Goal: Transaction & Acquisition: Obtain resource

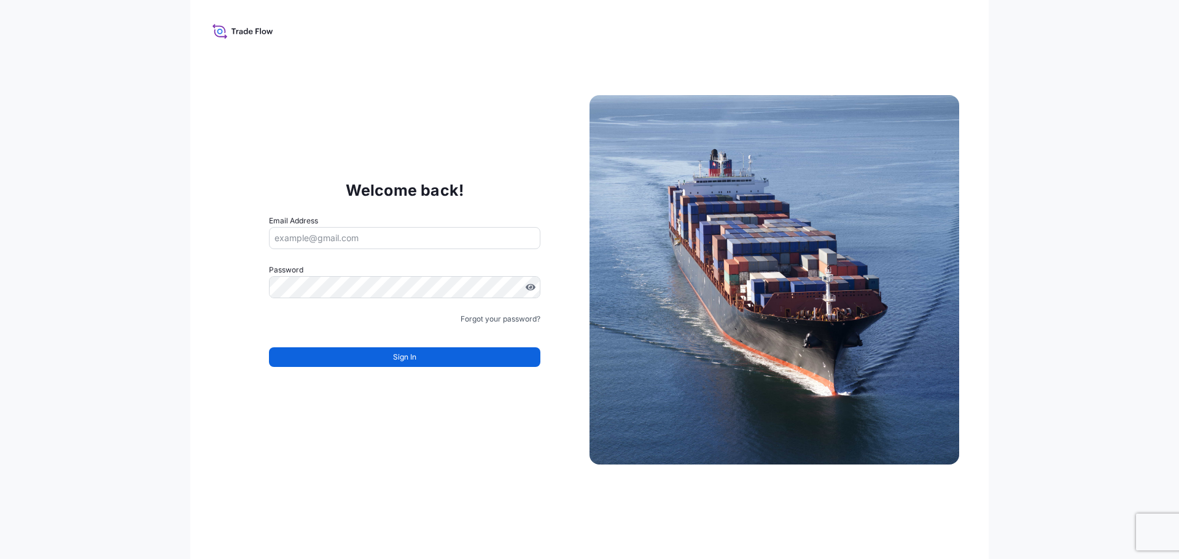
click at [397, 241] on input "Email Address" at bounding box center [404, 238] width 271 height 22
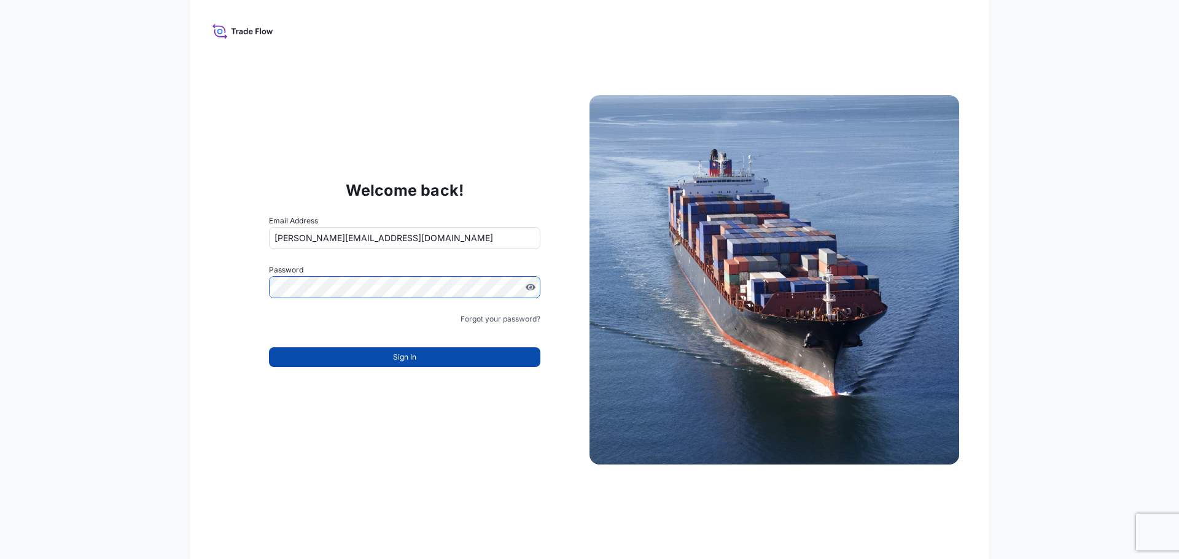
click at [432, 362] on button "Sign In" at bounding box center [404, 357] width 271 height 20
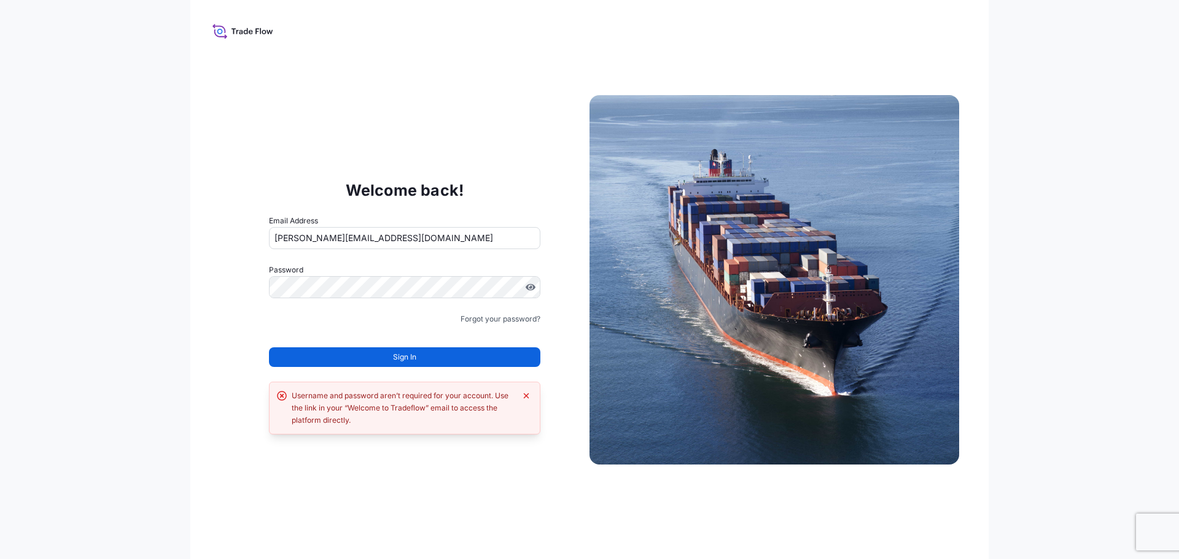
click at [430, 362] on button "Sign In" at bounding box center [404, 357] width 271 height 20
click at [255, 34] on icon at bounding box center [242, 31] width 61 height 18
click at [233, 28] on icon at bounding box center [242, 31] width 61 height 18
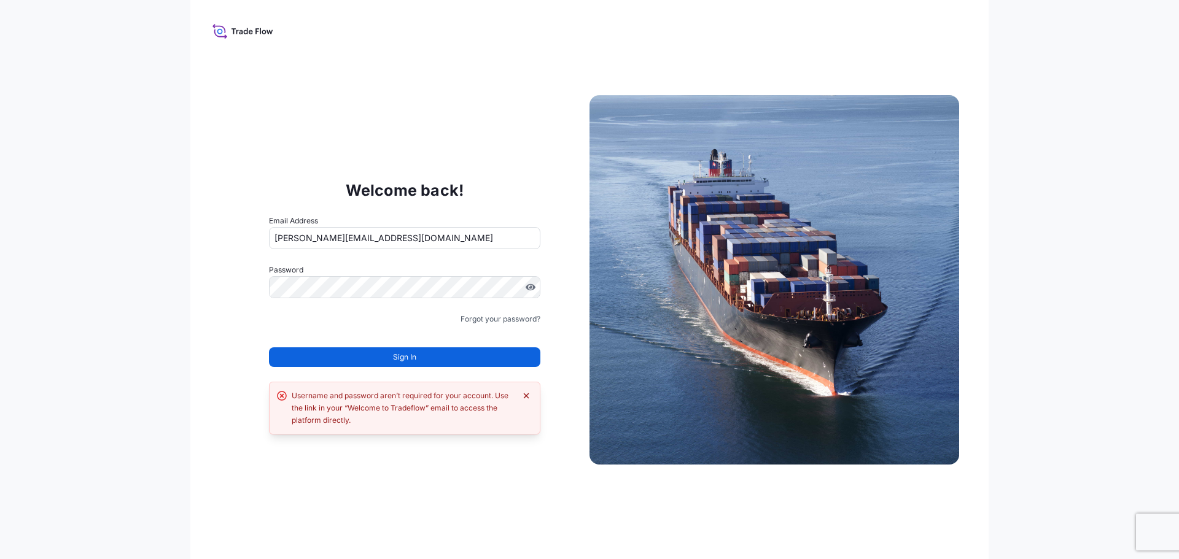
click at [521, 398] on icon "Dismiss error" at bounding box center [526, 396] width 10 height 10
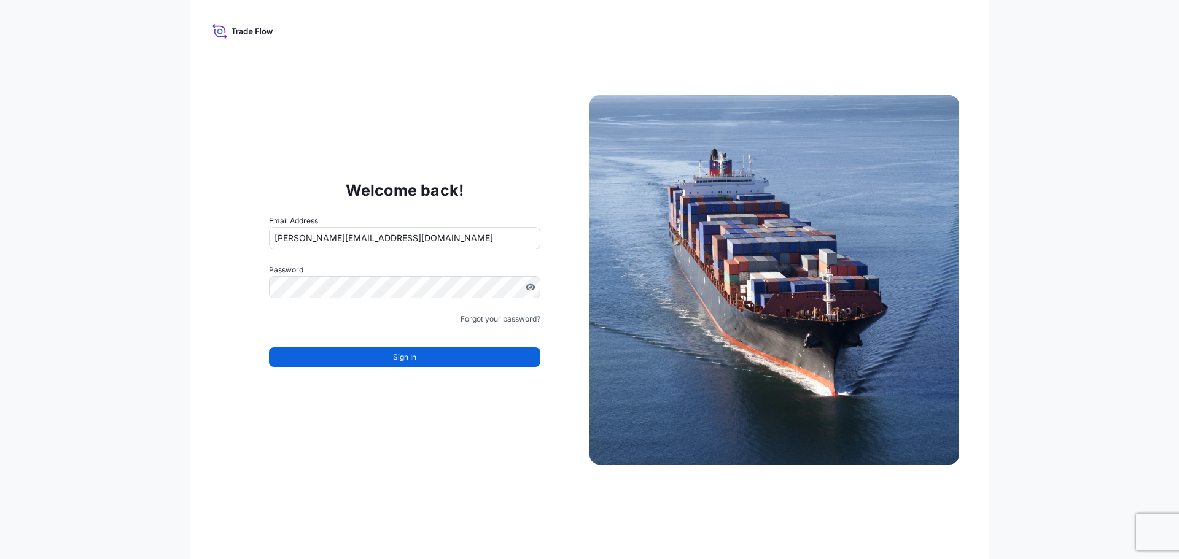
click at [231, 34] on icon at bounding box center [242, 31] width 61 height 18
click at [413, 241] on input "arnold.costes@psabdp.com" at bounding box center [404, 238] width 271 height 22
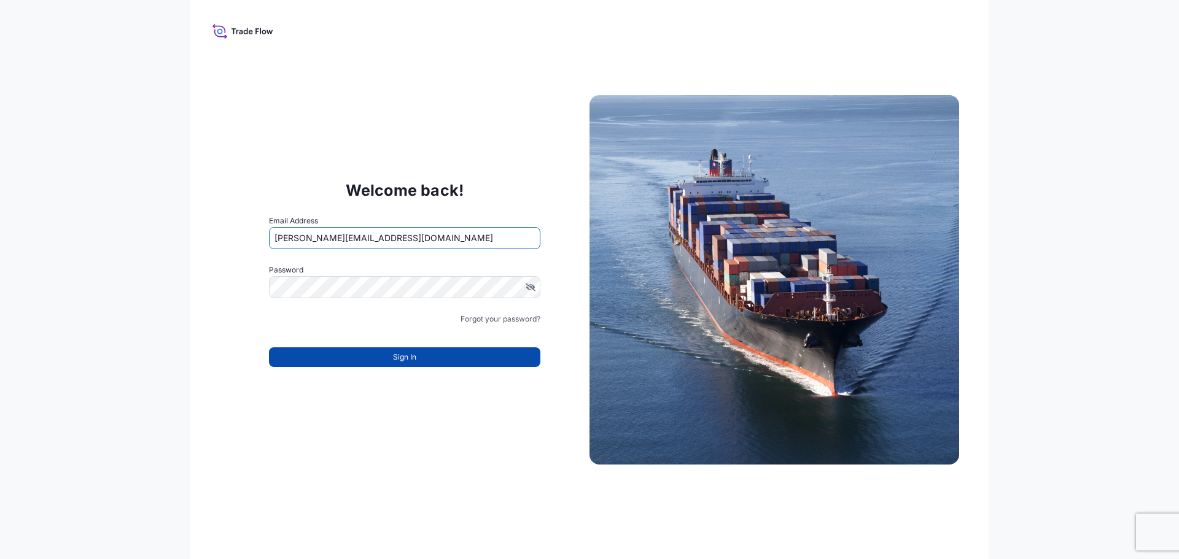
type input "[PERSON_NAME][EMAIL_ADDRESS][DOMAIN_NAME]"
click at [394, 355] on span "Sign In" at bounding box center [404, 357] width 23 height 12
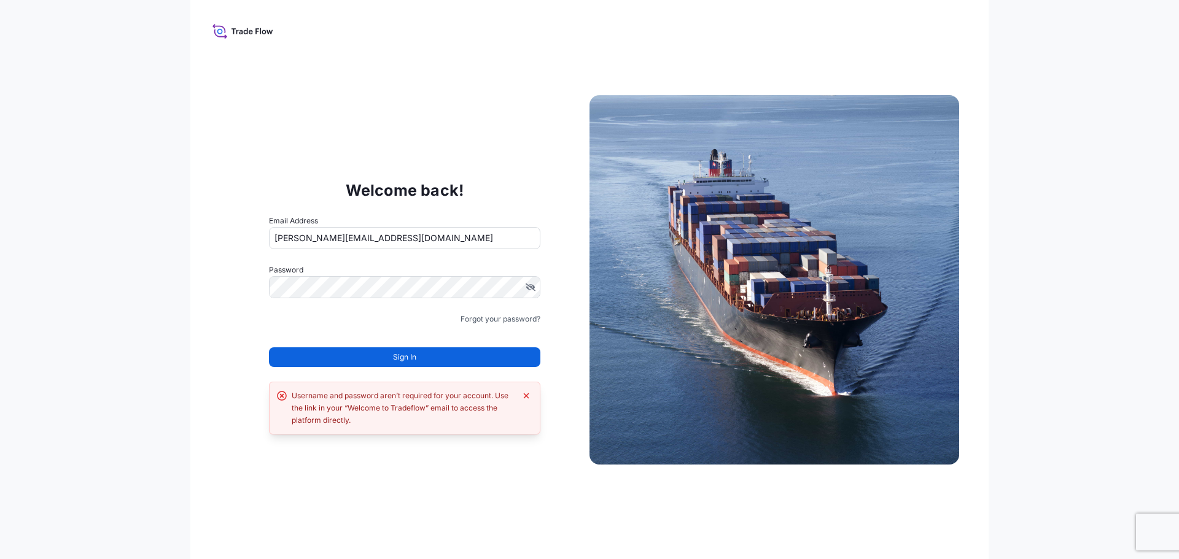
click at [425, 360] on button "Sign In" at bounding box center [404, 357] width 271 height 20
click at [249, 29] on icon at bounding box center [242, 31] width 61 height 18
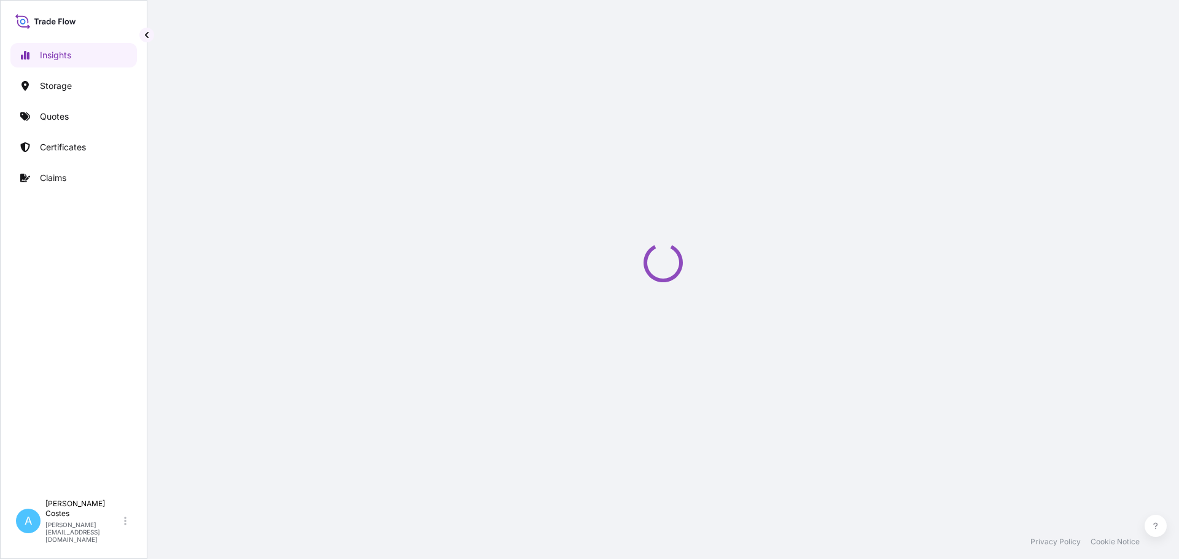
select select "2025"
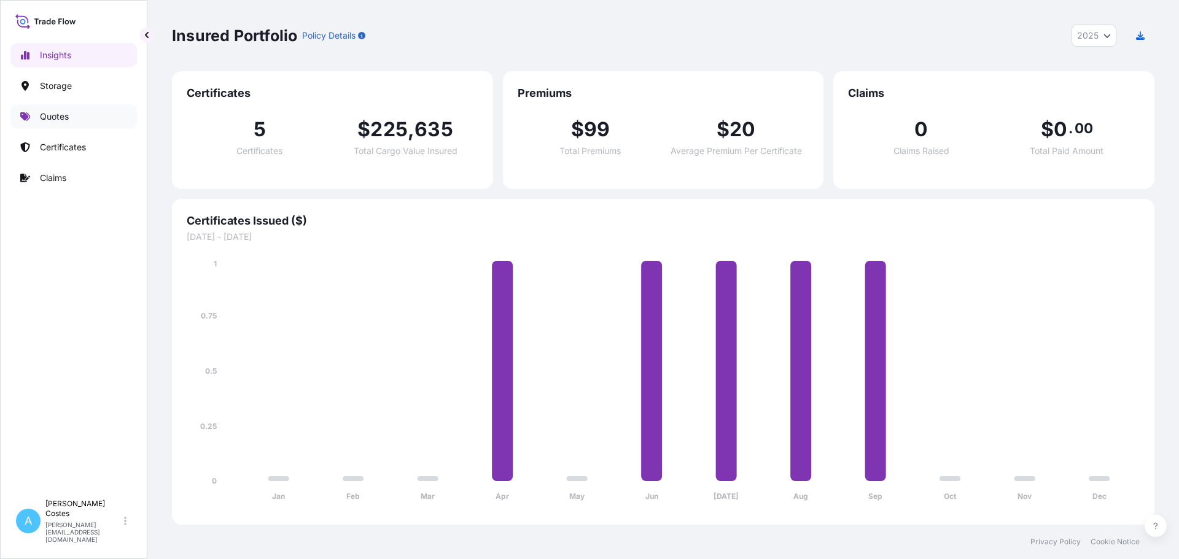
click at [48, 115] on p "Quotes" at bounding box center [54, 116] width 29 height 12
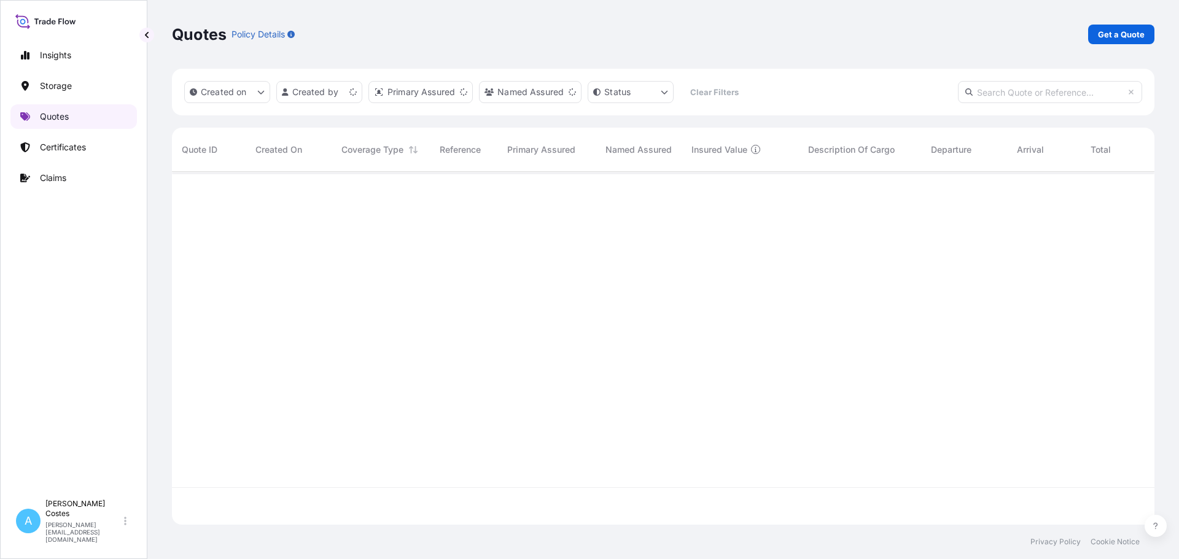
scroll to position [351, 973]
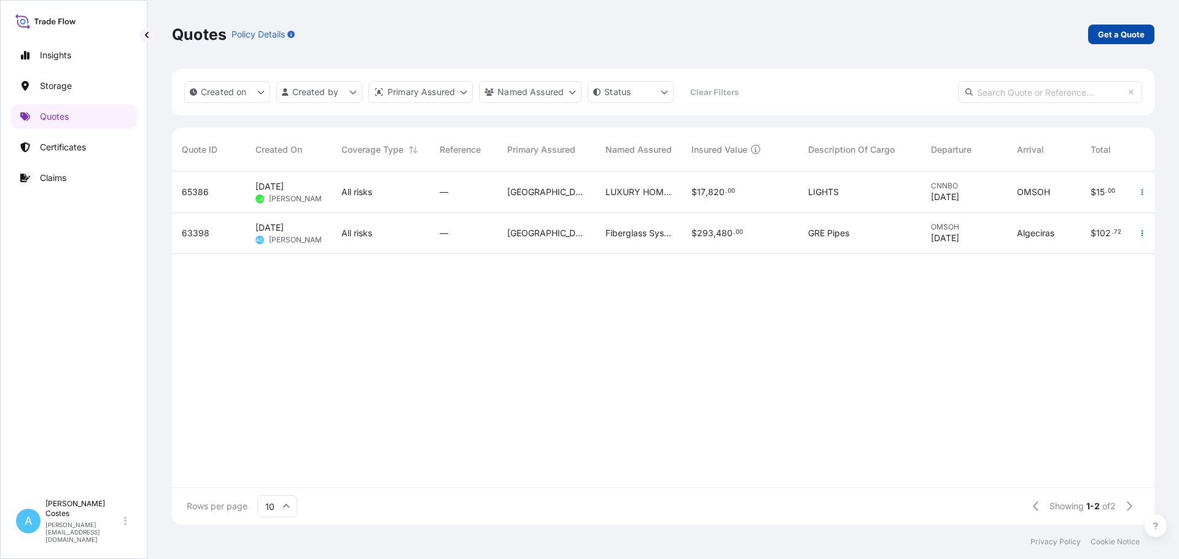
click at [1116, 38] on p "Get a Quote" at bounding box center [1121, 34] width 47 height 12
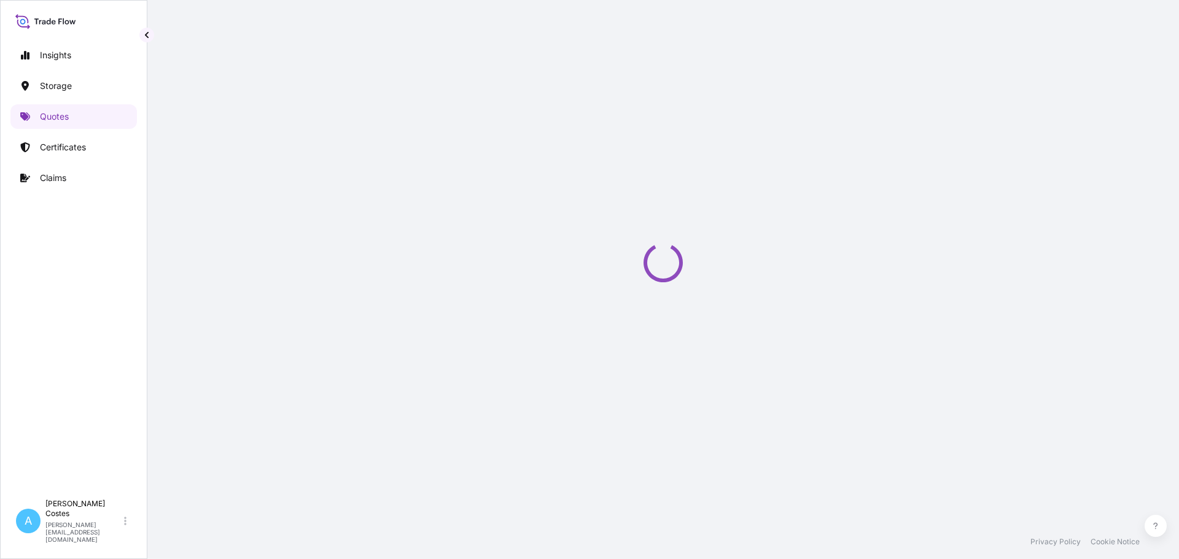
select select "Water"
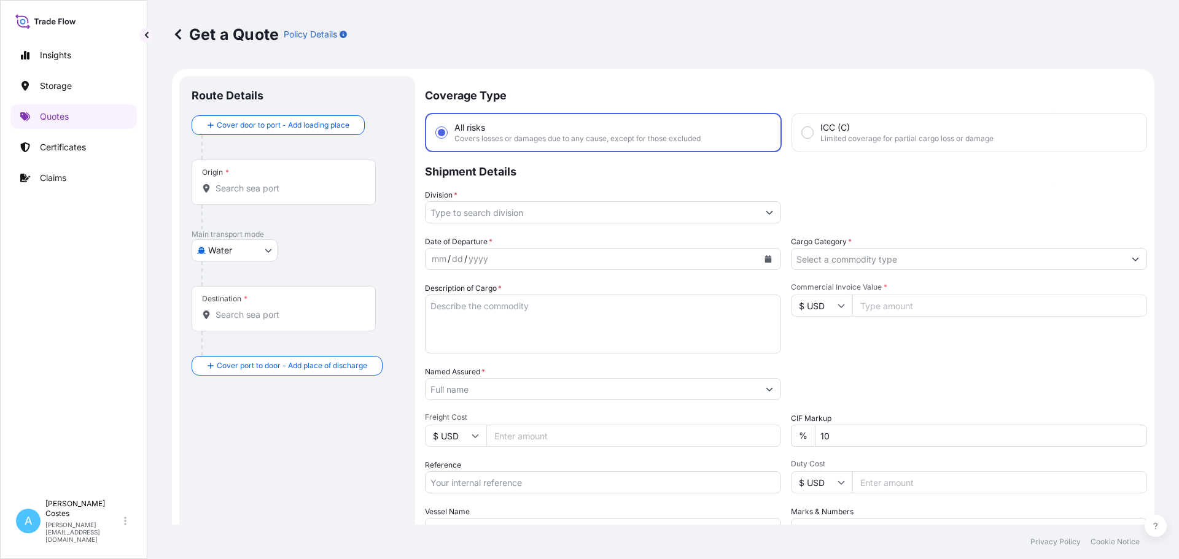
scroll to position [20, 0]
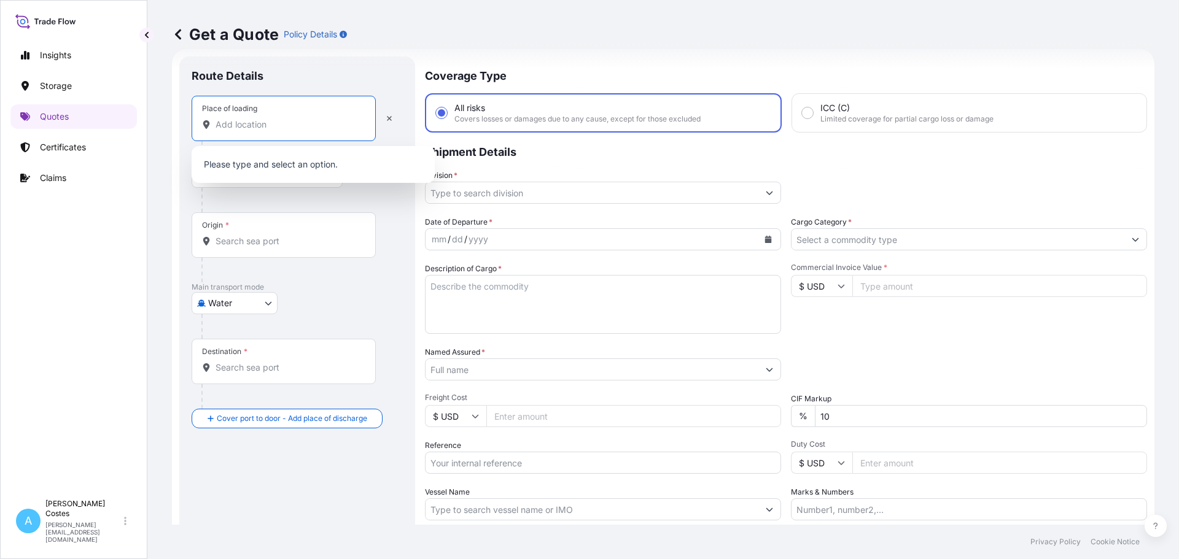
click at [263, 130] on input "Place of loading" at bounding box center [287, 124] width 145 height 12
click at [357, 300] on div "Main transport mode Water Air Water Inland" at bounding box center [297, 310] width 211 height 56
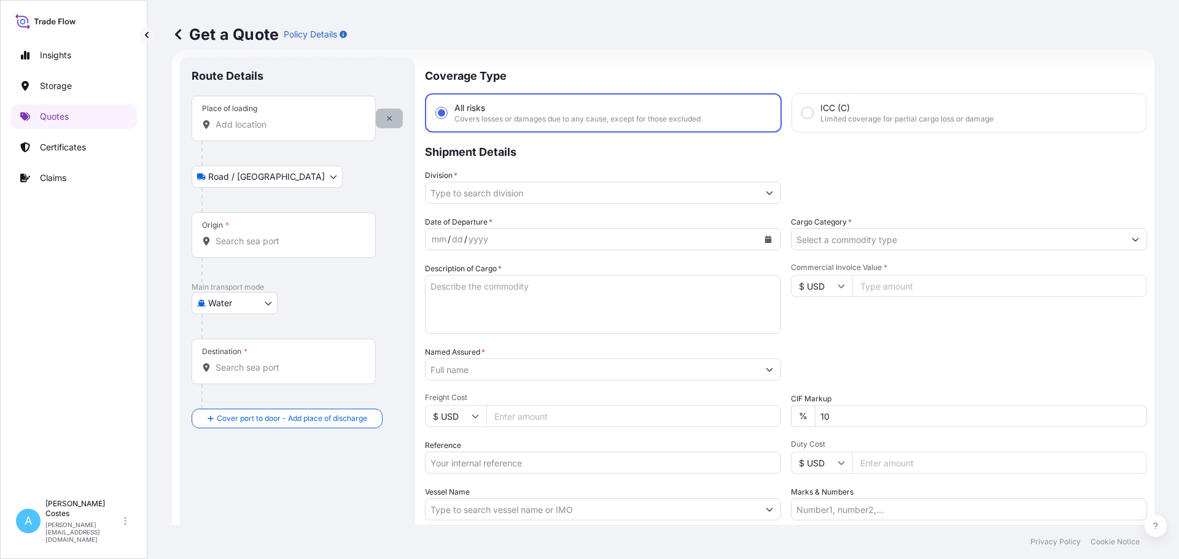
click at [392, 119] on icon "button" at bounding box center [389, 118] width 7 height 7
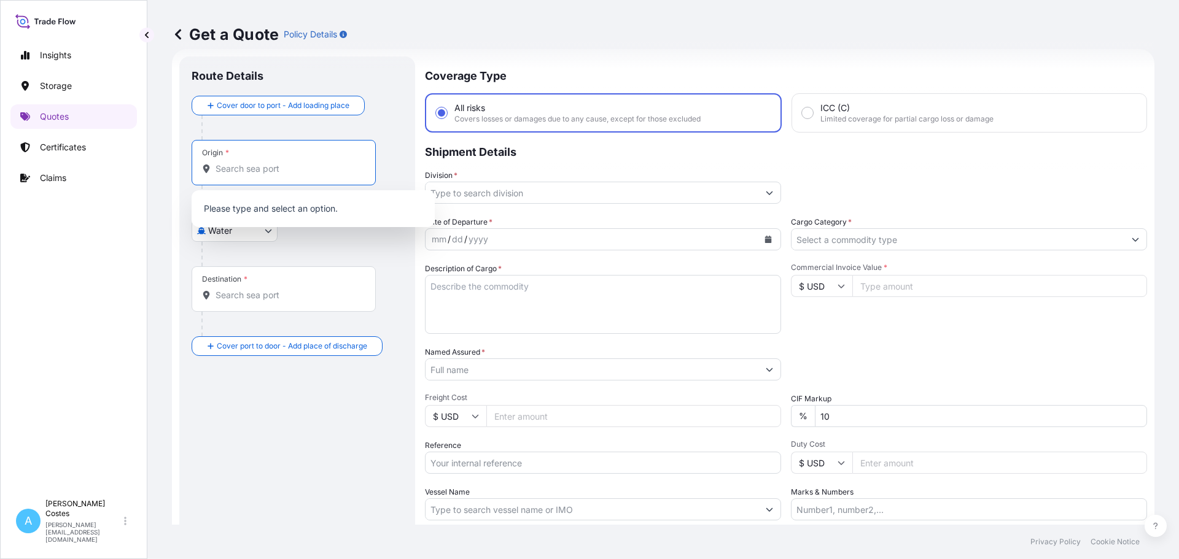
click at [258, 171] on input "Origin *" at bounding box center [287, 169] width 145 height 12
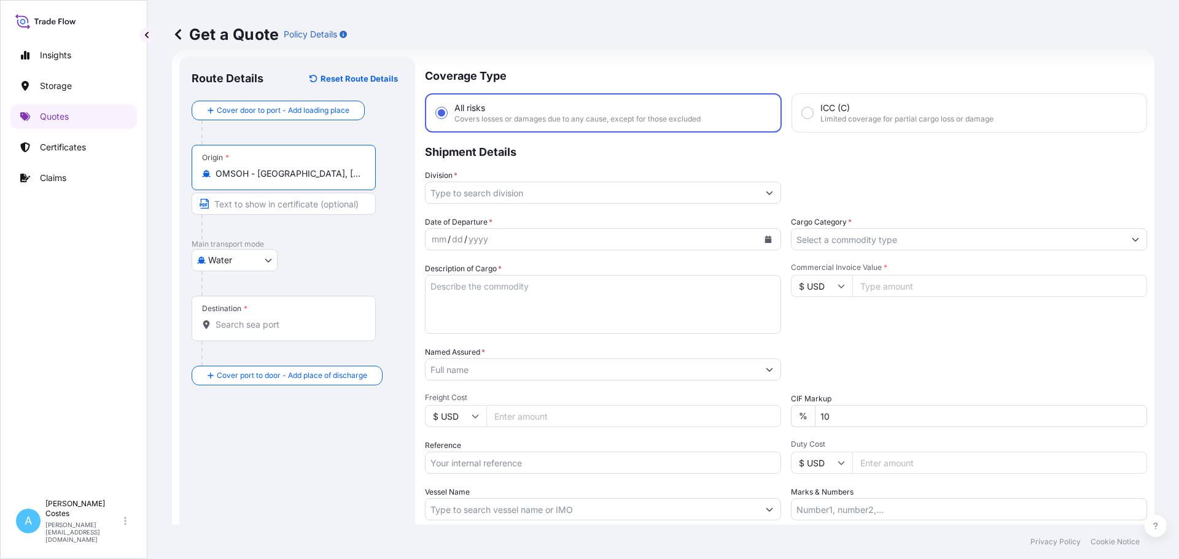
type input "OMSOH - [GEOGRAPHIC_DATA], [GEOGRAPHIC_DATA]"
click at [330, 230] on div at bounding box center [288, 227] width 174 height 25
click at [279, 204] on input "Text to appear on certificate" at bounding box center [284, 204] width 184 height 22
click at [301, 229] on div at bounding box center [288, 227] width 174 height 25
click at [276, 326] on input "Destination *" at bounding box center [287, 325] width 145 height 12
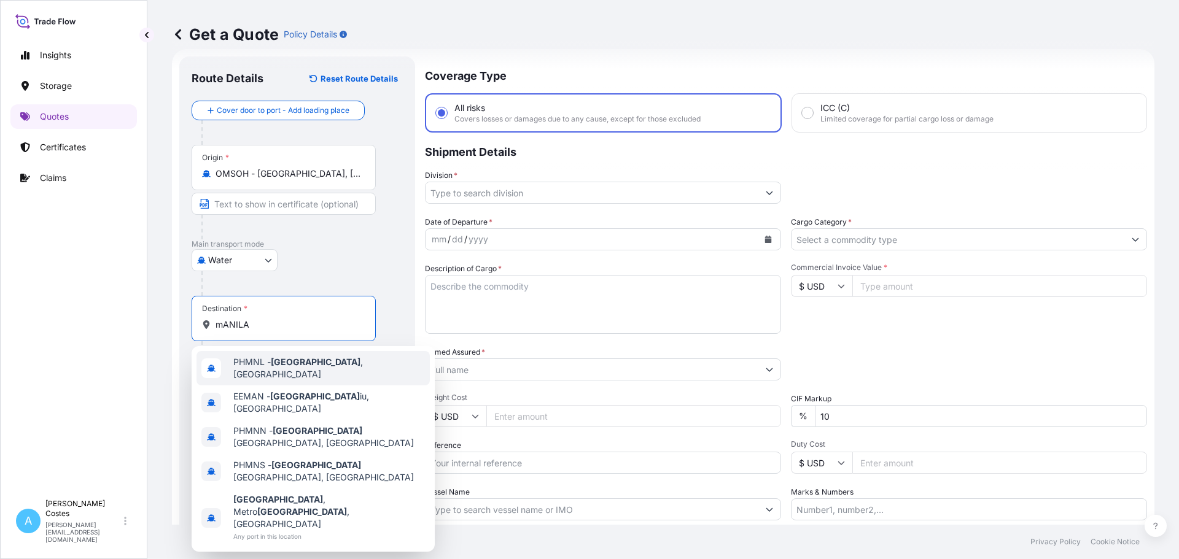
click at [293, 324] on input "mANILA" at bounding box center [287, 325] width 145 height 12
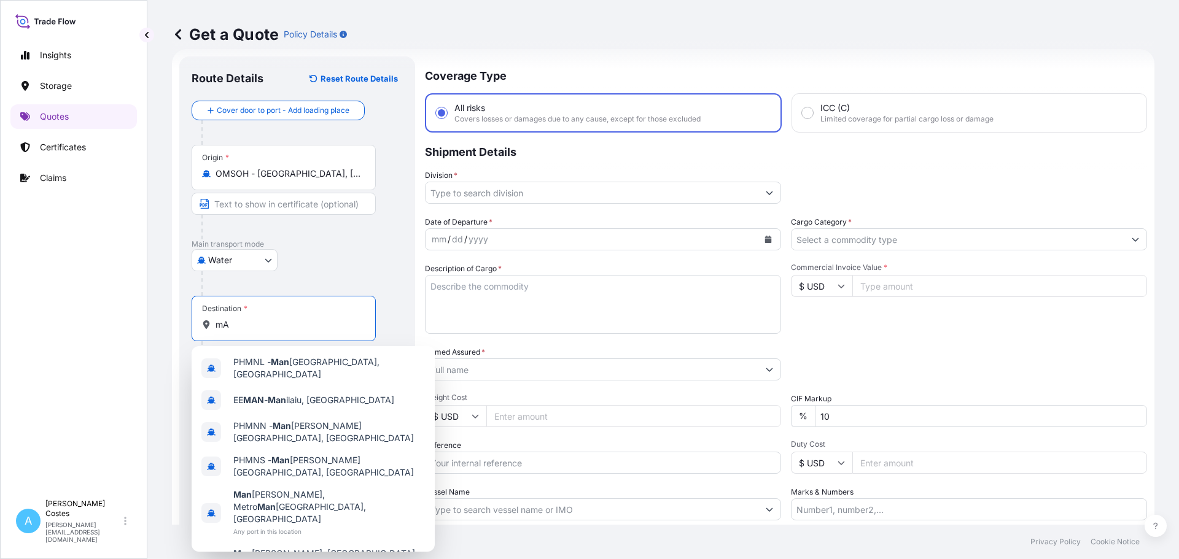
type input "m"
type input "M"
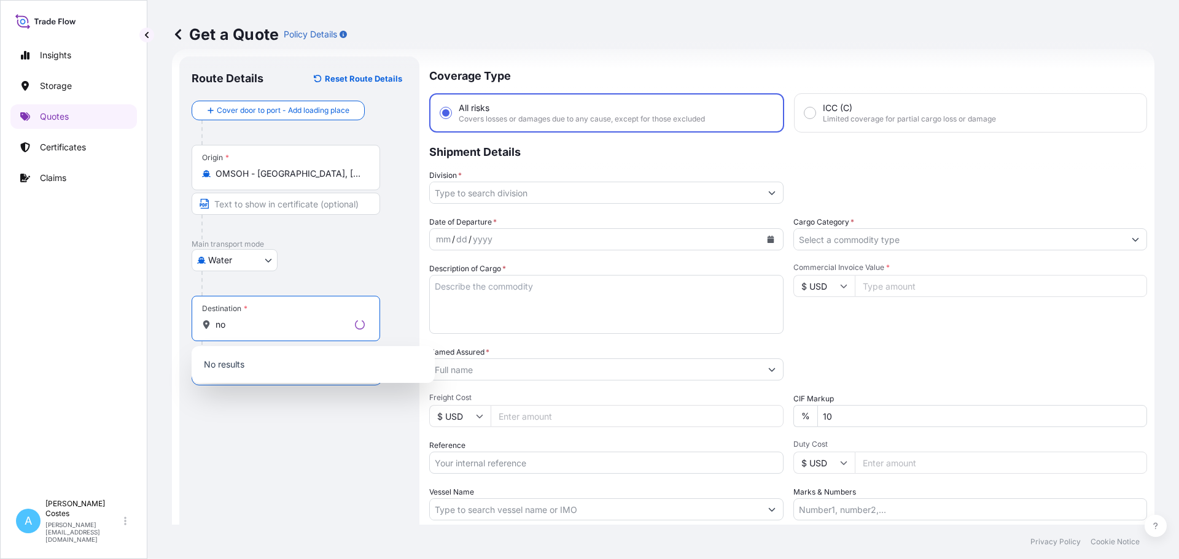
type input "n"
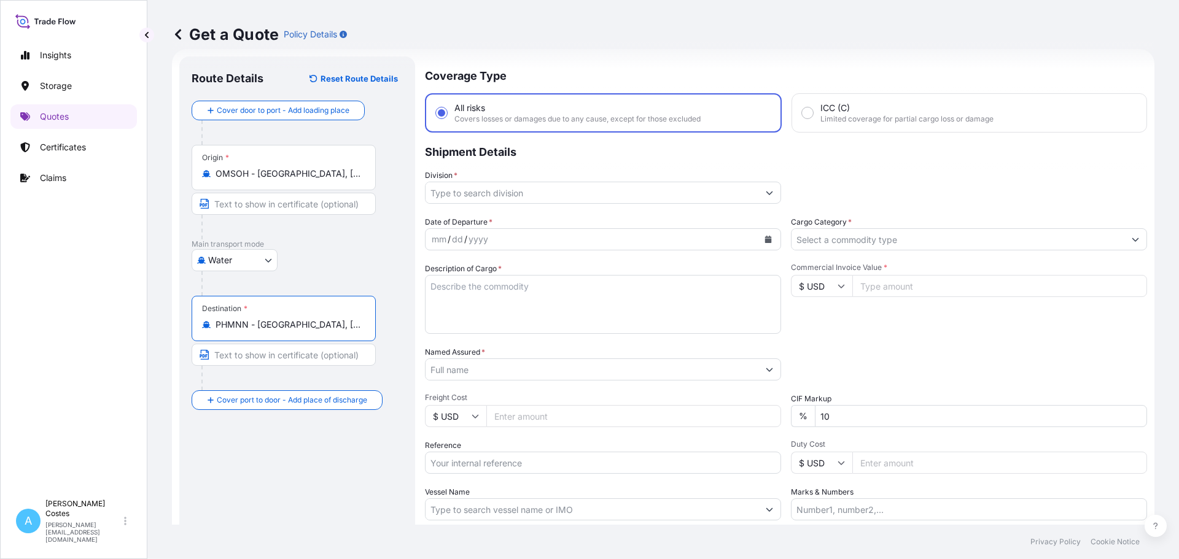
type input "PHMNN - [GEOGRAPHIC_DATA], [GEOGRAPHIC_DATA]"
click at [342, 234] on div at bounding box center [288, 227] width 174 height 25
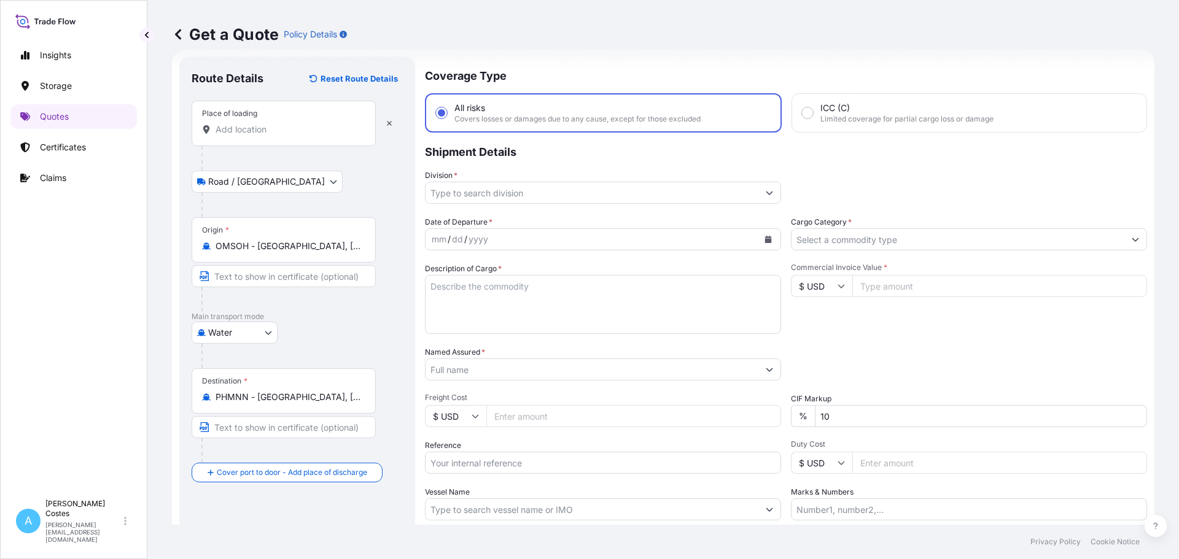
click at [258, 139] on div "Place of loading" at bounding box center [284, 123] width 184 height 45
click at [258, 136] on input "Place of loading" at bounding box center [287, 129] width 145 height 12
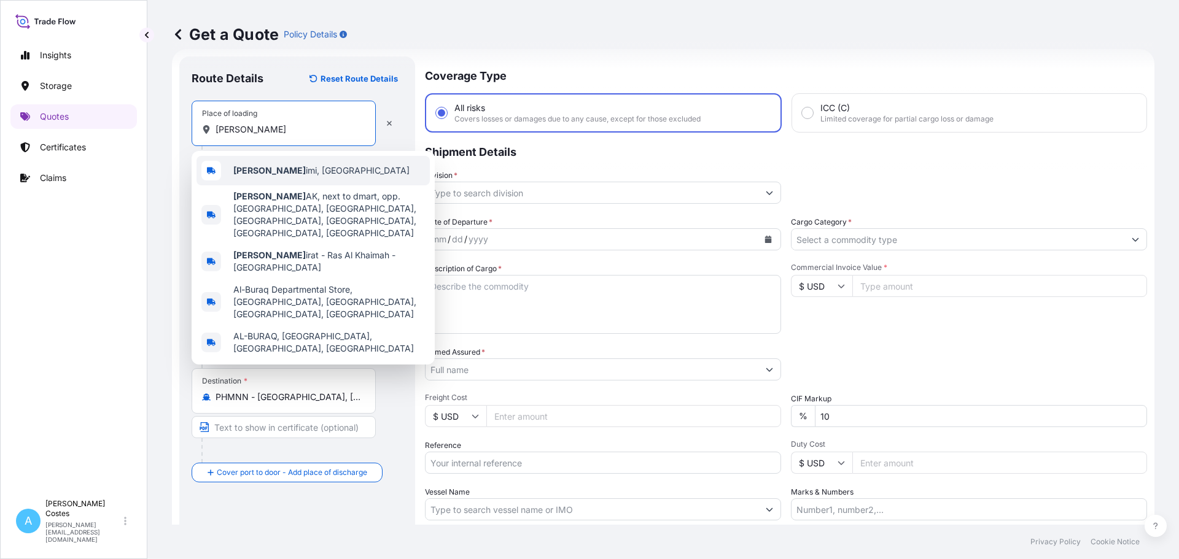
click at [284, 162] on div "[PERSON_NAME] imi, [GEOGRAPHIC_DATA]" at bounding box center [312, 170] width 233 height 29
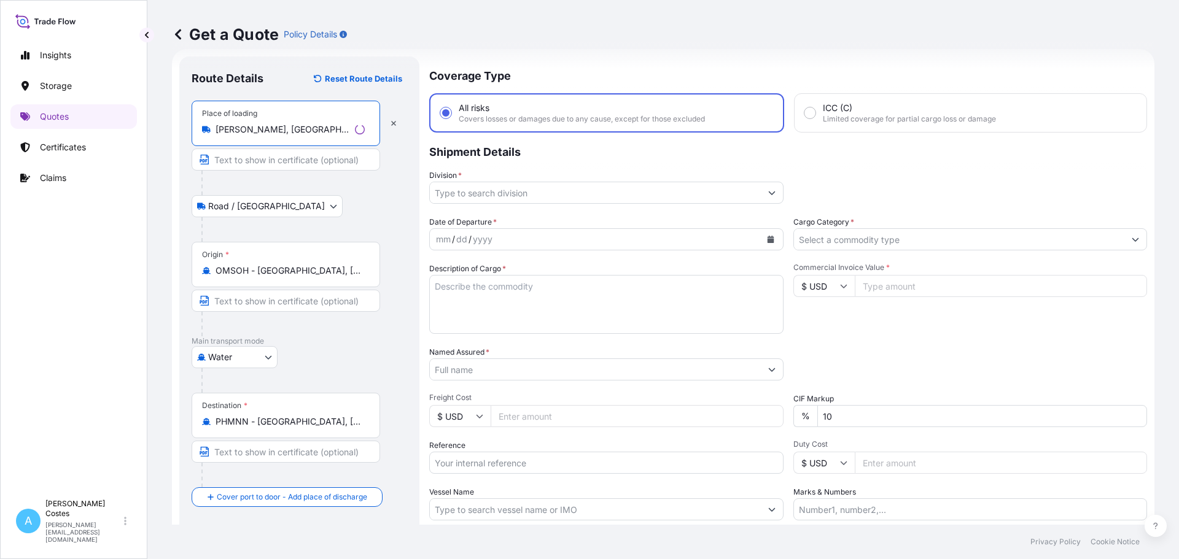
type input "[PERSON_NAME], [GEOGRAPHIC_DATA]"
click at [379, 201] on div "Road / [GEOGRAPHIC_DATA] / Inland" at bounding box center [299, 206] width 215 height 22
click at [510, 188] on input "Division *" at bounding box center [591, 193] width 333 height 22
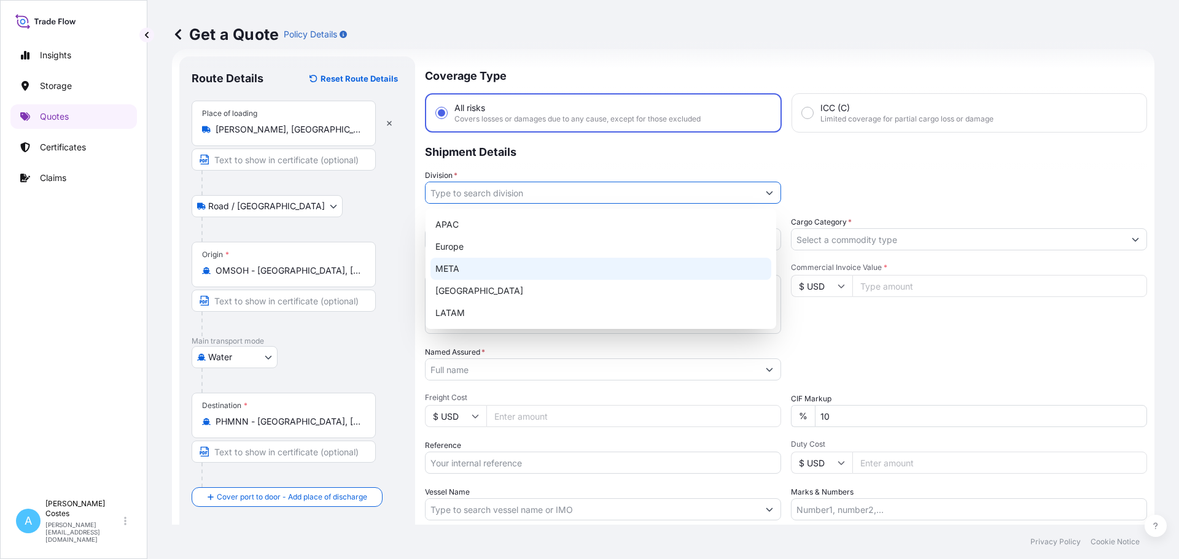
click at [487, 263] on div "META" at bounding box center [600, 269] width 341 height 22
type input "META"
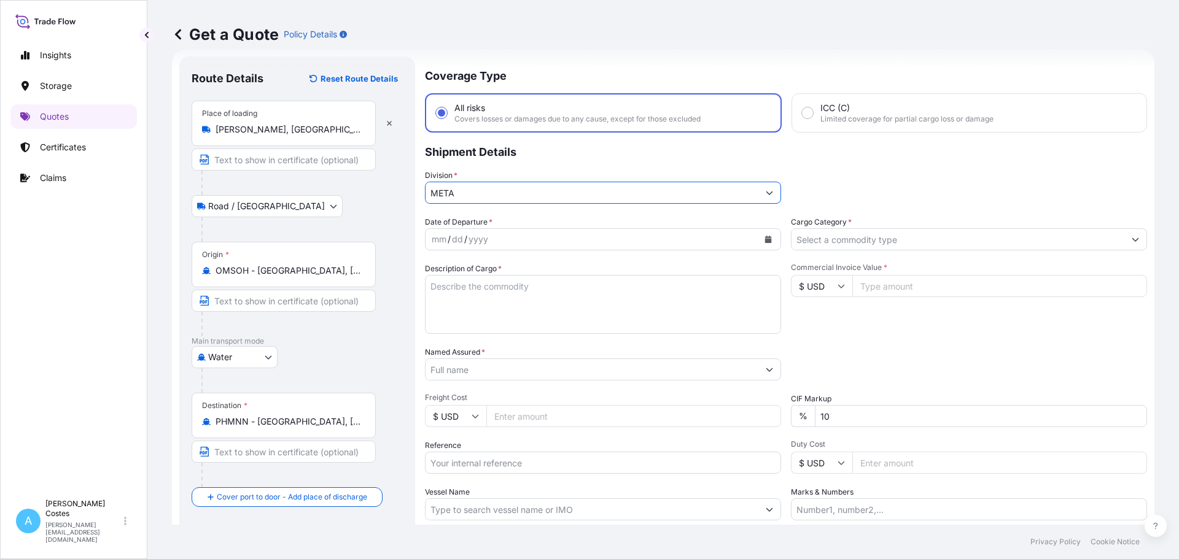
click at [515, 238] on div "mm / dd / yyyy" at bounding box center [591, 239] width 333 height 22
click at [765, 240] on icon "Calendar" at bounding box center [768, 239] width 7 height 7
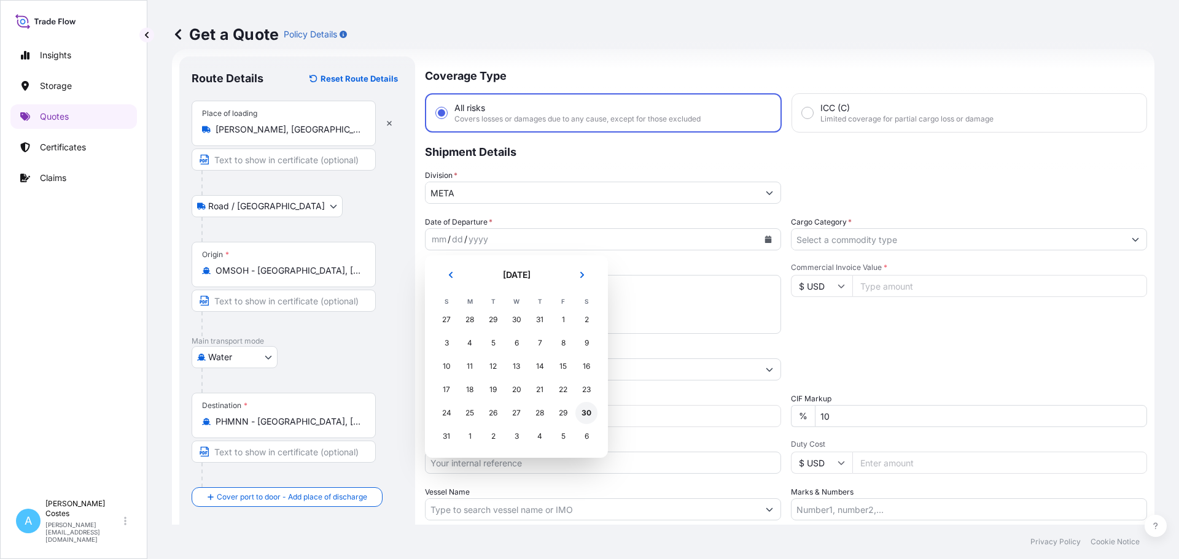
click at [586, 414] on div "30" at bounding box center [586, 413] width 22 height 22
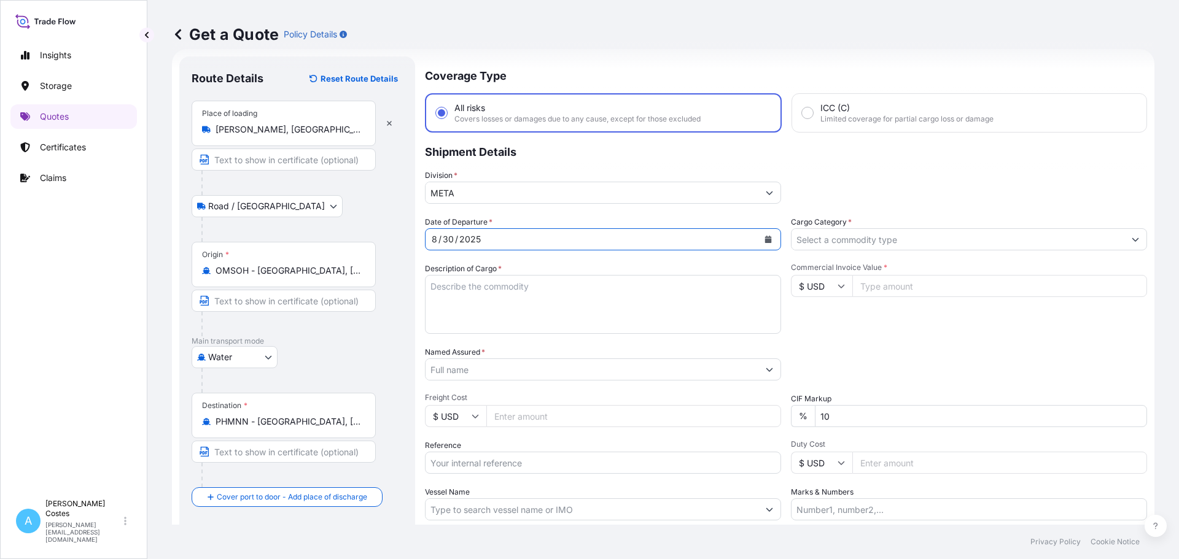
click at [478, 296] on textarea "Description of Cargo *" at bounding box center [603, 304] width 356 height 59
paste textarea "523205"
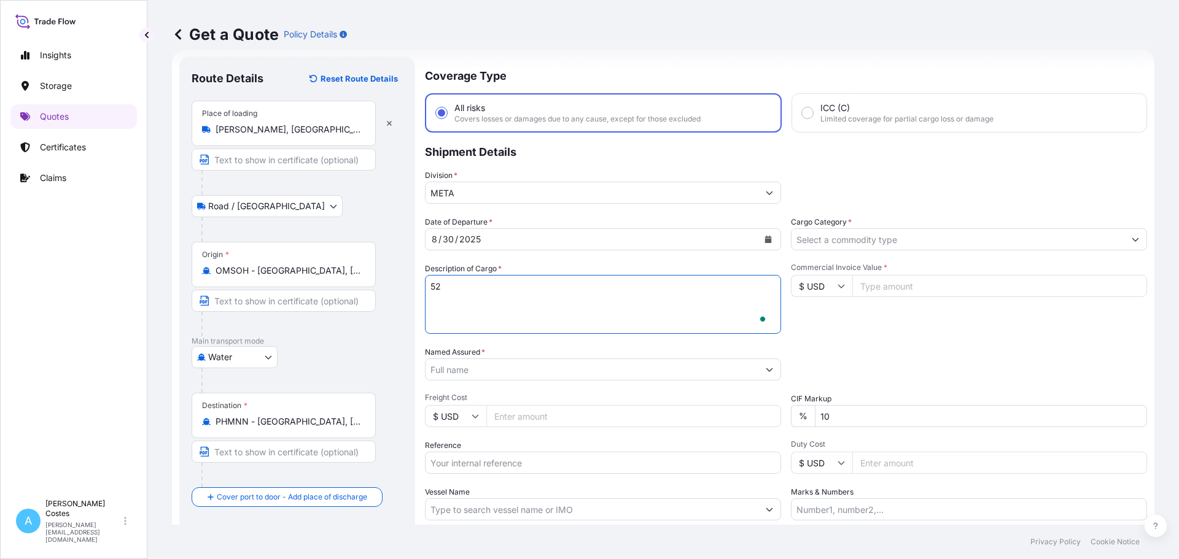
type textarea "5"
type textarea "1x20 FCL Containing 1062 cartons of CANROYAL ENGINE OIL. HS CODE: 271019129999/…"
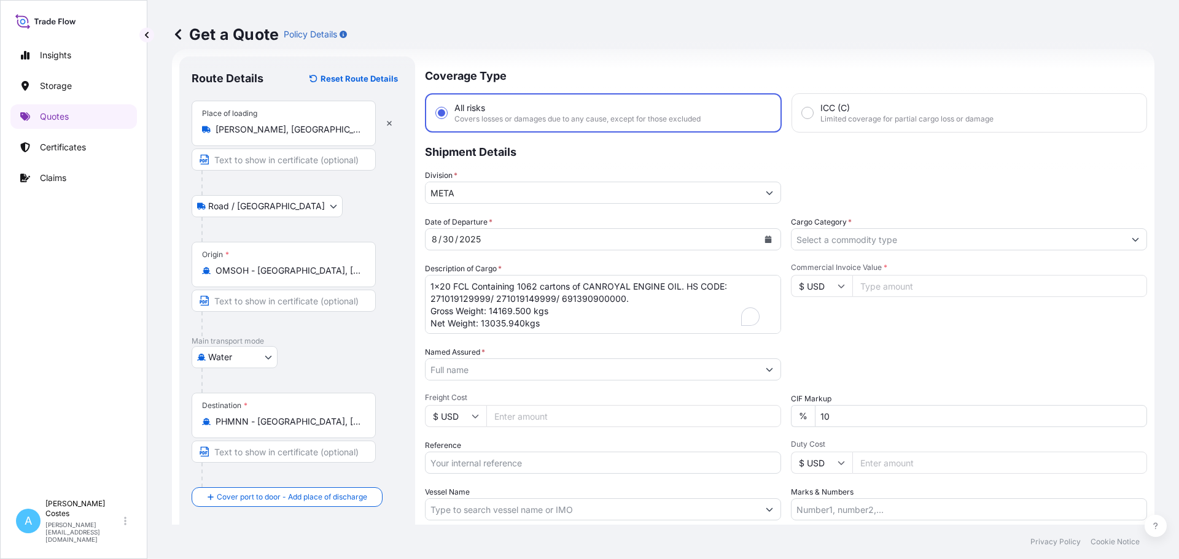
click at [899, 198] on div "Division * META" at bounding box center [786, 186] width 722 height 34
click at [967, 246] on input "Cargo Category *" at bounding box center [957, 239] width 333 height 22
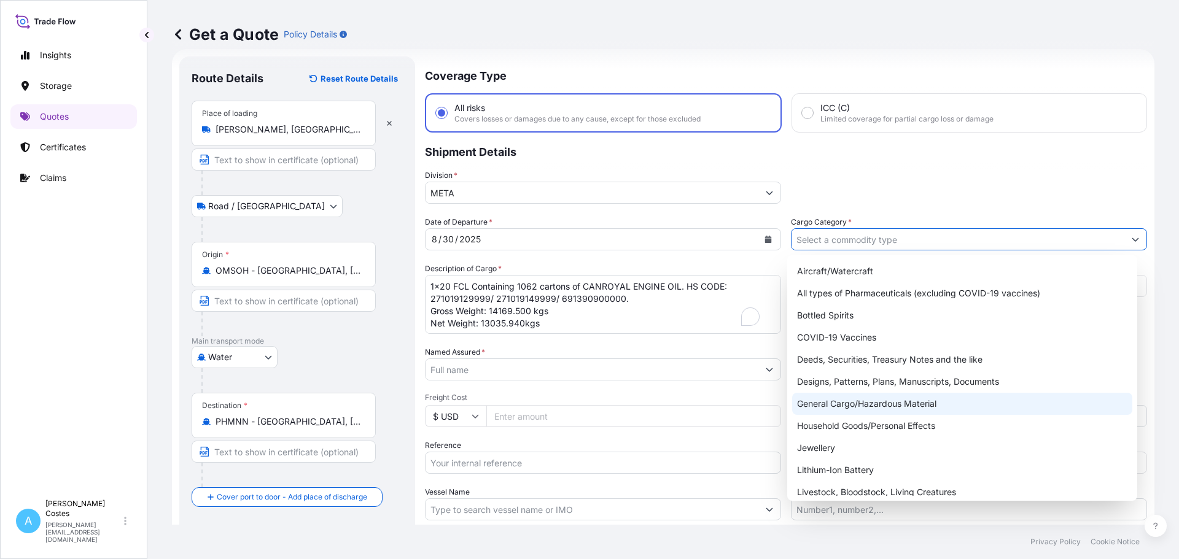
click at [898, 401] on div "General Cargo/Hazardous Material" at bounding box center [962, 404] width 341 height 22
type input "General Cargo/Hazardous Material"
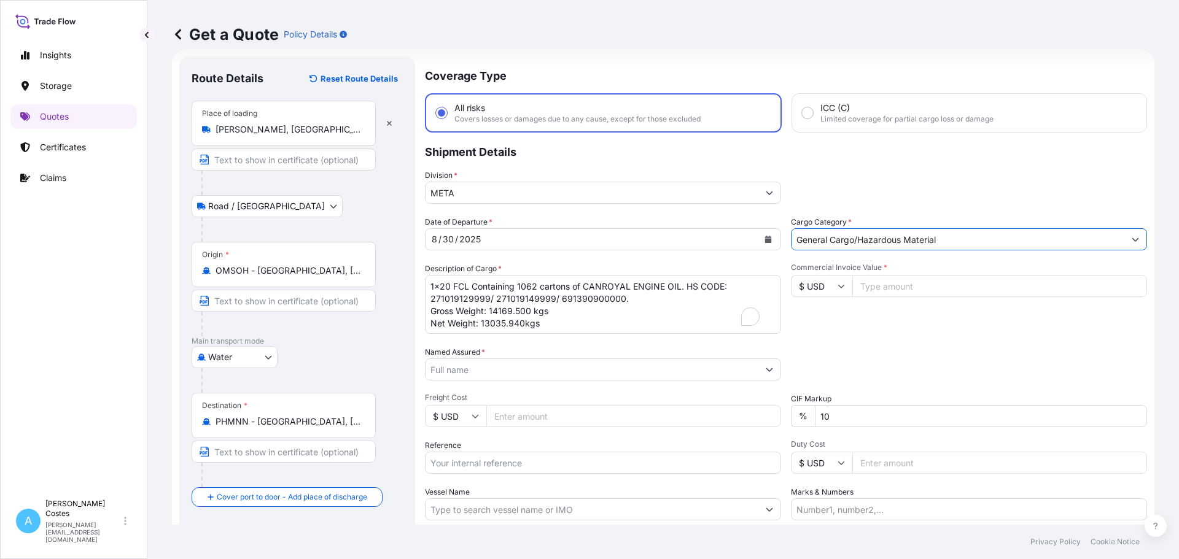
click at [975, 242] on input "General Cargo/Hazardous Material" at bounding box center [957, 239] width 333 height 22
click at [1131, 238] on icon "Show suggestions" at bounding box center [1134, 239] width 7 height 7
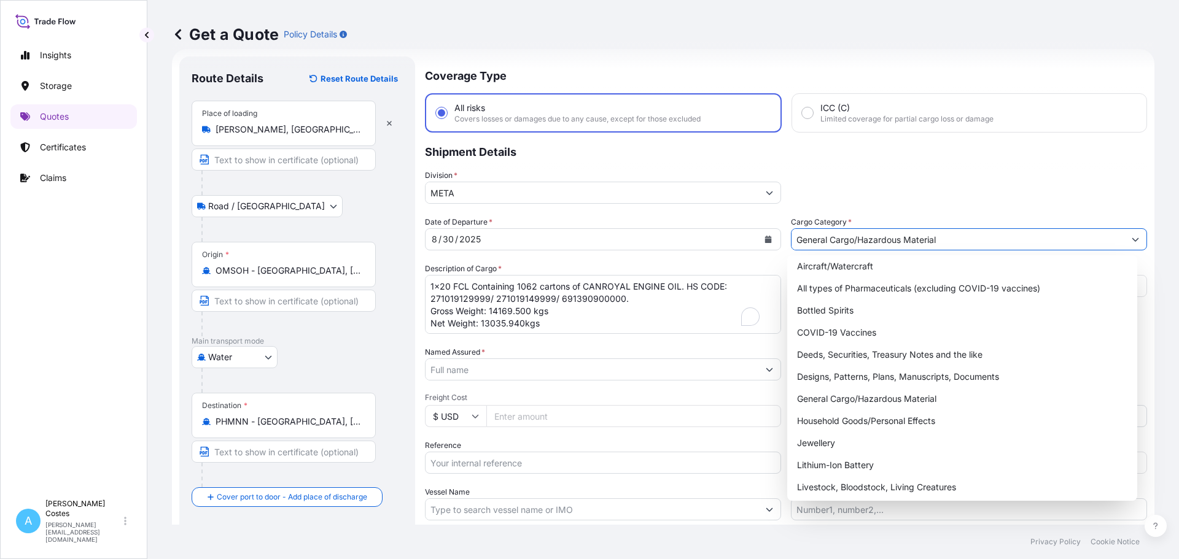
scroll to position [0, 0]
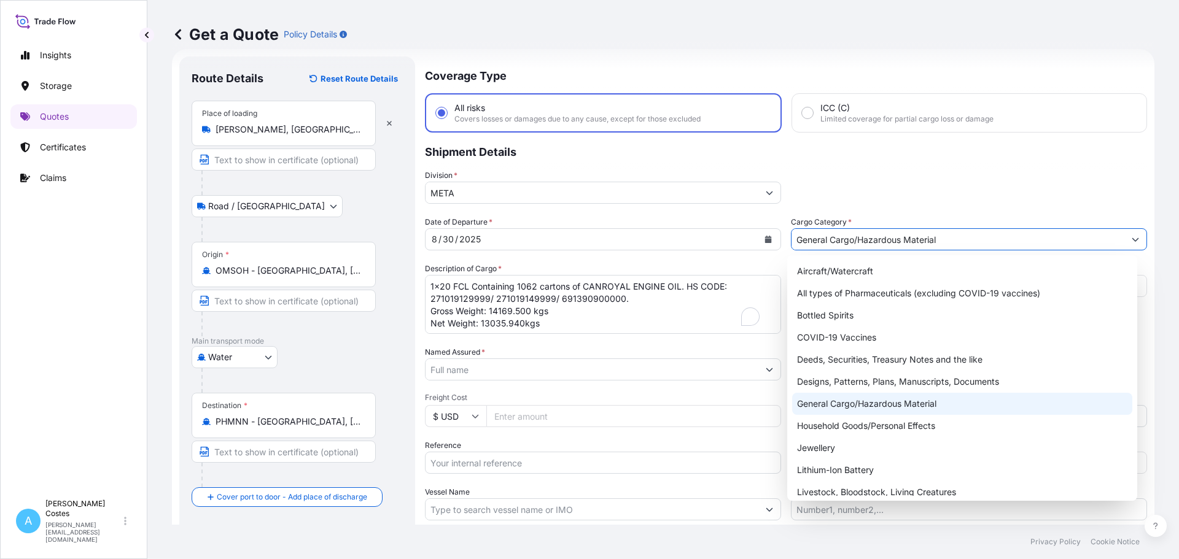
click at [840, 408] on div "General Cargo/Hazardous Material" at bounding box center [962, 404] width 341 height 22
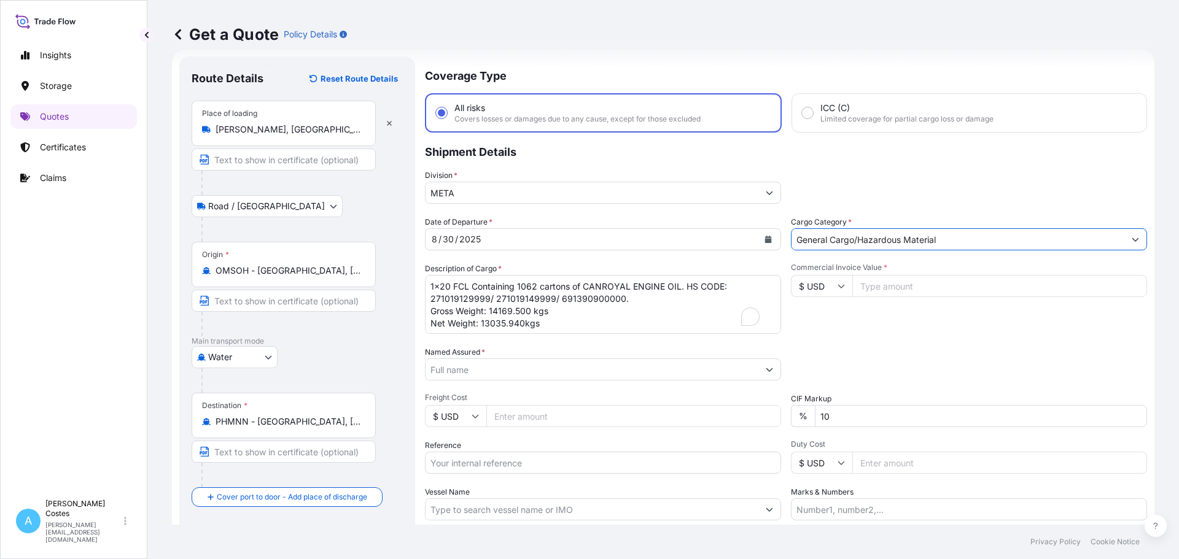
click at [873, 292] on input "Commercial Invoice Value *" at bounding box center [999, 286] width 295 height 22
type input "1"
type input "14169.50"
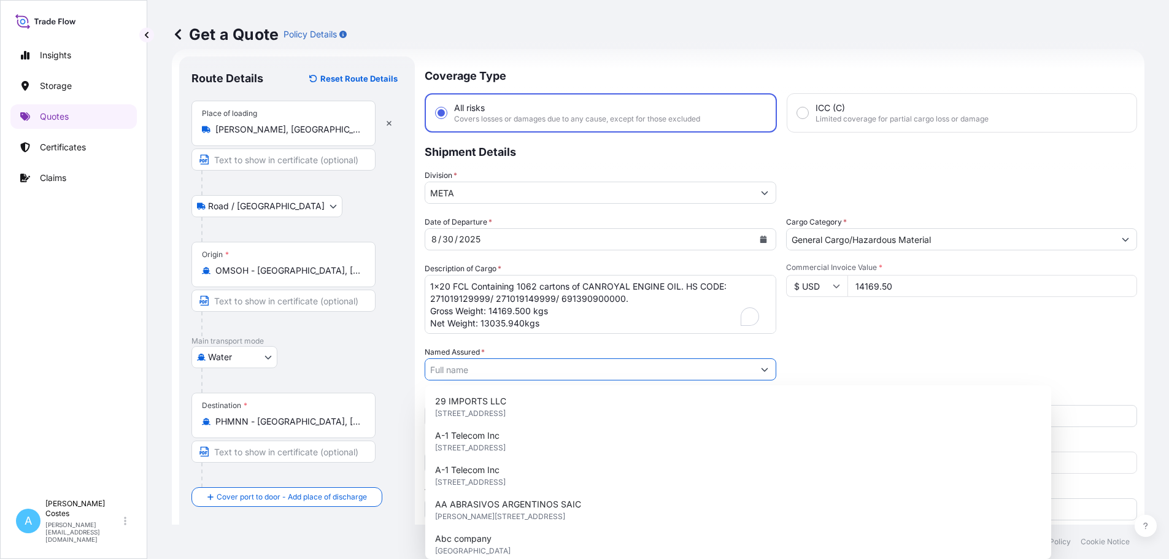
click at [567, 370] on input "Named Assured *" at bounding box center [589, 369] width 328 height 22
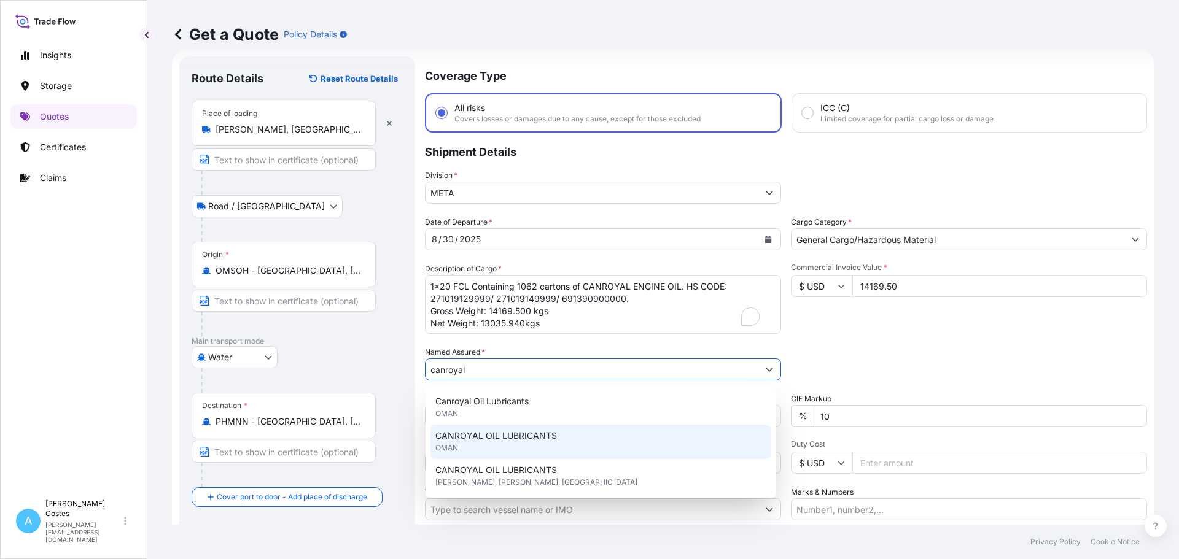
click at [487, 444] on div "CANROYAL OIL LUBRICANTS [GEOGRAPHIC_DATA]" at bounding box center [600, 442] width 341 height 34
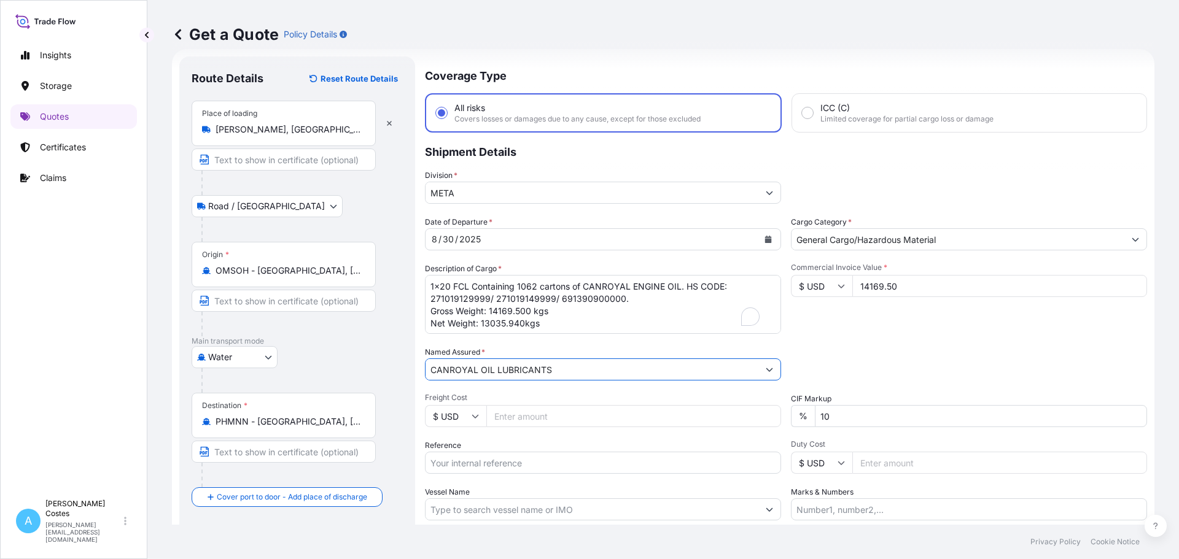
type input "CANROYAL OIL LUBRICANTS"
click at [593, 411] on input "Freight Cost" at bounding box center [633, 416] width 295 height 22
type input "1930.05"
click at [856, 326] on div "Commercial Invoice Value * $ USD 14169.50" at bounding box center [969, 298] width 356 height 71
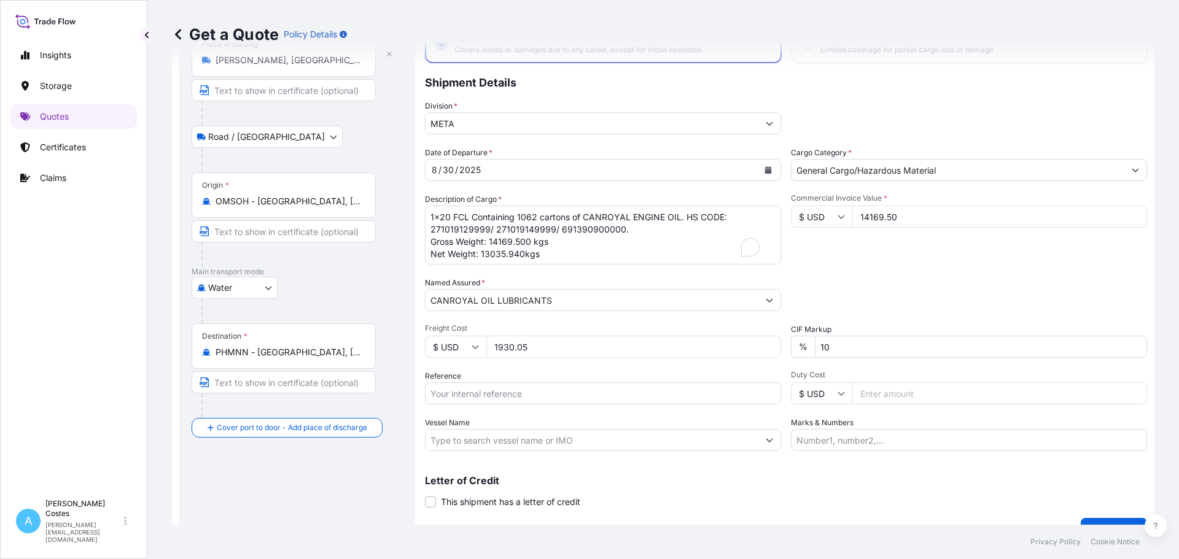
scroll to position [114, 0]
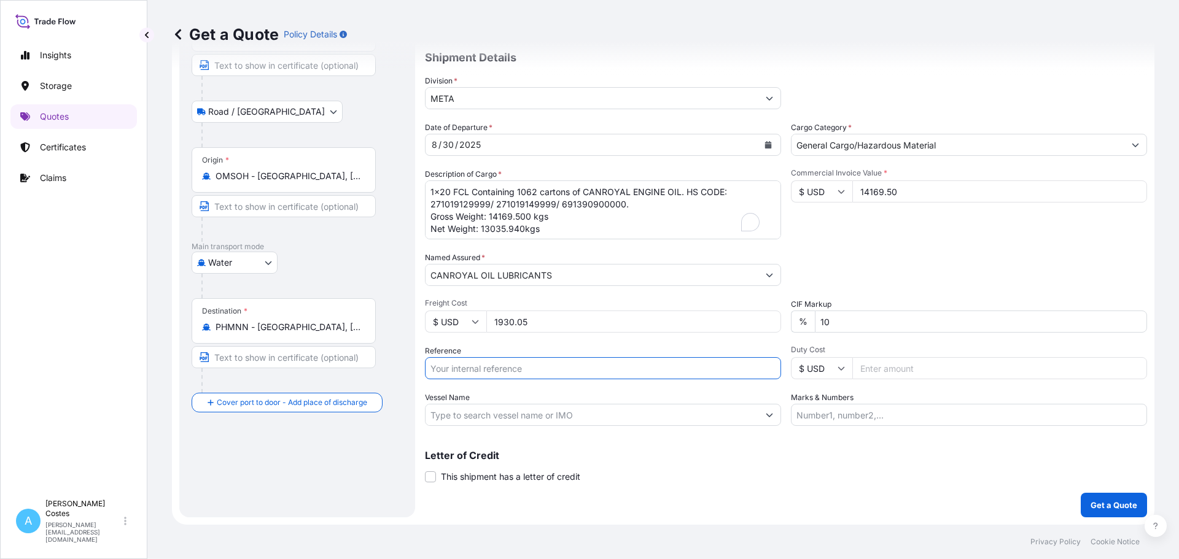
click at [514, 374] on input "Reference" at bounding box center [603, 368] width 356 height 22
click at [538, 371] on input "EGLV303500001329" at bounding box center [603, 368] width 356 height 22
type input "EGLV303500003518"
click at [880, 267] on div "Packing Category Type to search a container mode Please select a primary mode o…" at bounding box center [969, 269] width 356 height 34
click at [834, 416] on input "Marks & Numbers" at bounding box center [969, 415] width 356 height 22
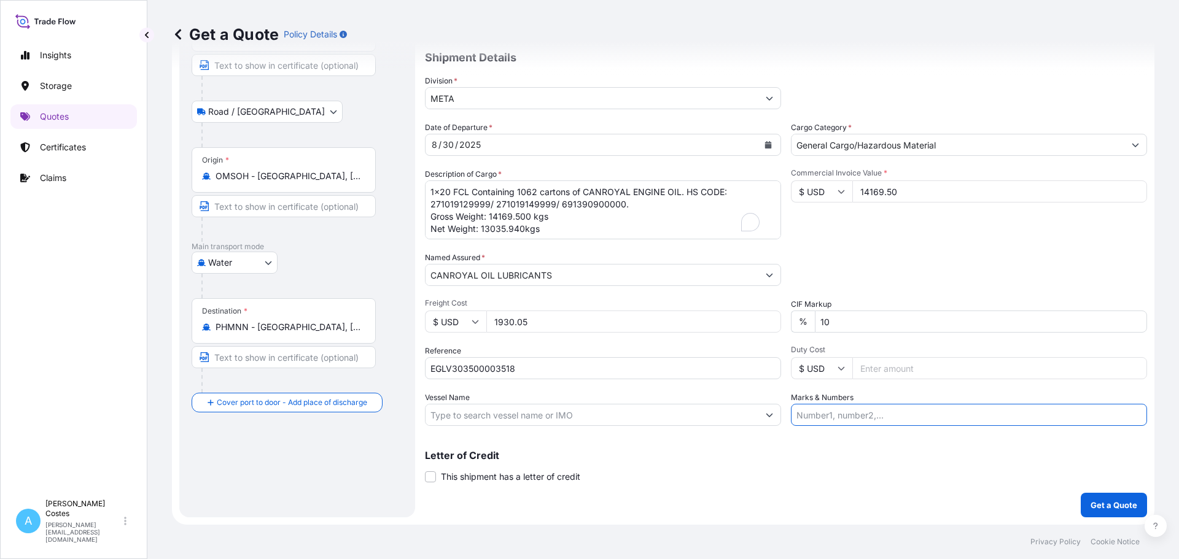
click at [613, 409] on input "Vessel Name" at bounding box center [591, 415] width 333 height 22
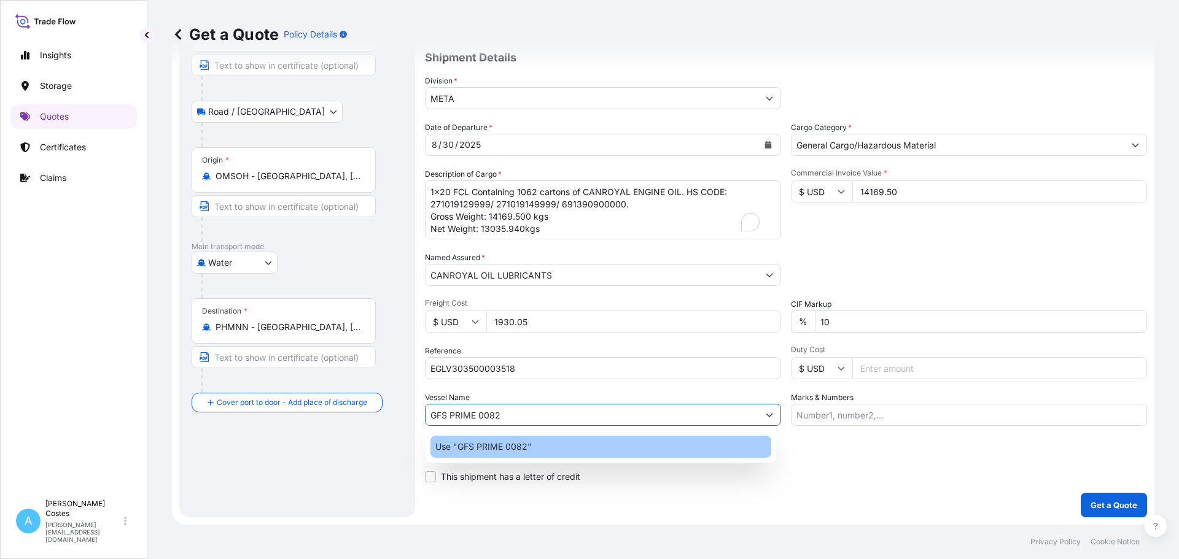
click at [570, 447] on div "Use "GFS PRIME 0082"" at bounding box center [600, 447] width 341 height 22
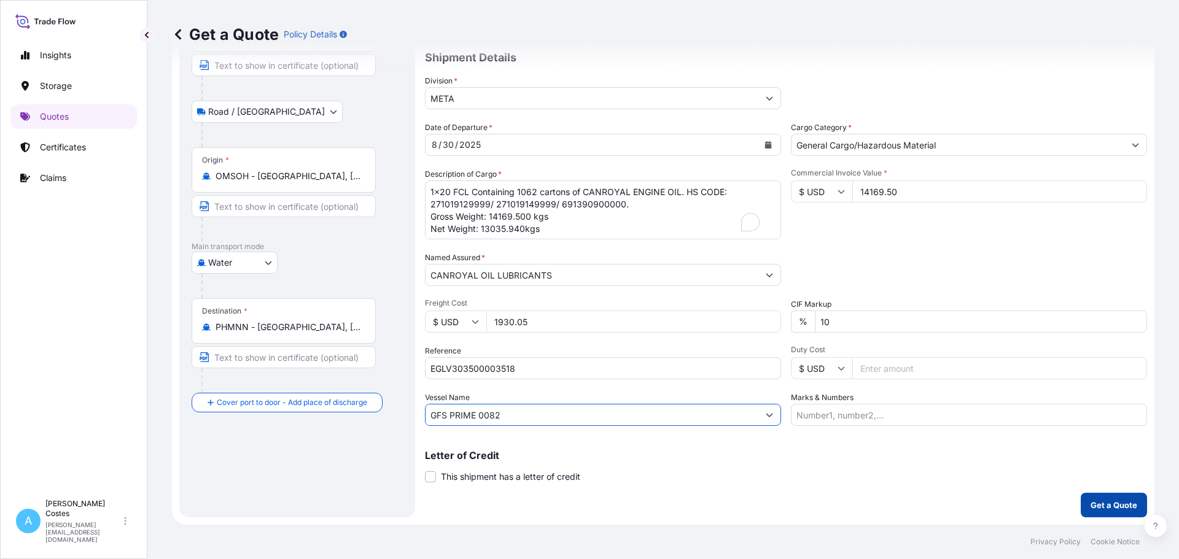
type input "GFS PRIME 0082"
click at [1102, 505] on p "Get a Quote" at bounding box center [1113, 505] width 47 height 12
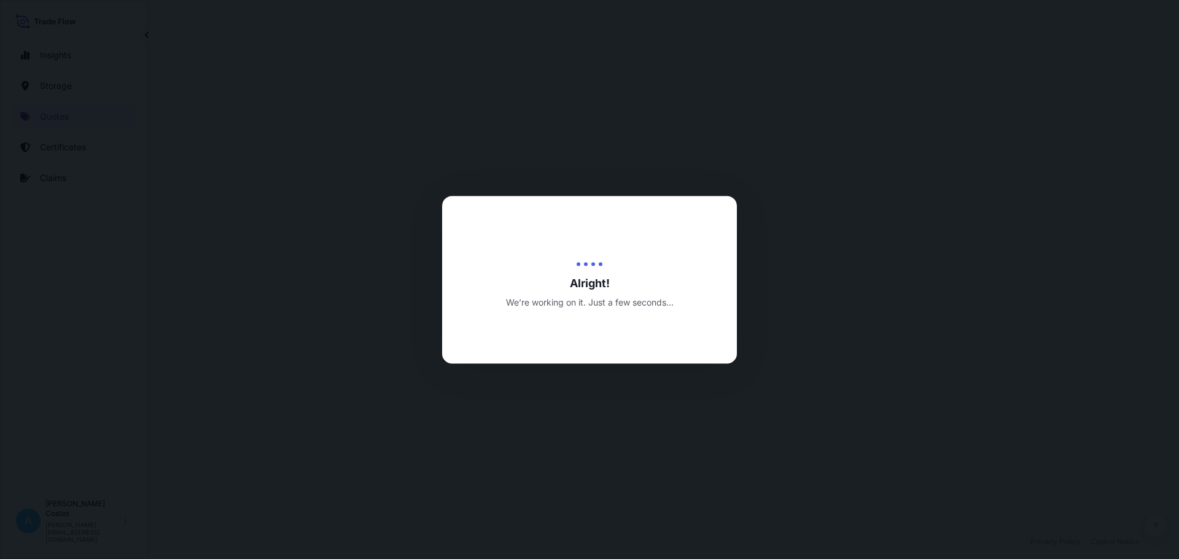
select select "Road / [GEOGRAPHIC_DATA]"
select select "Water"
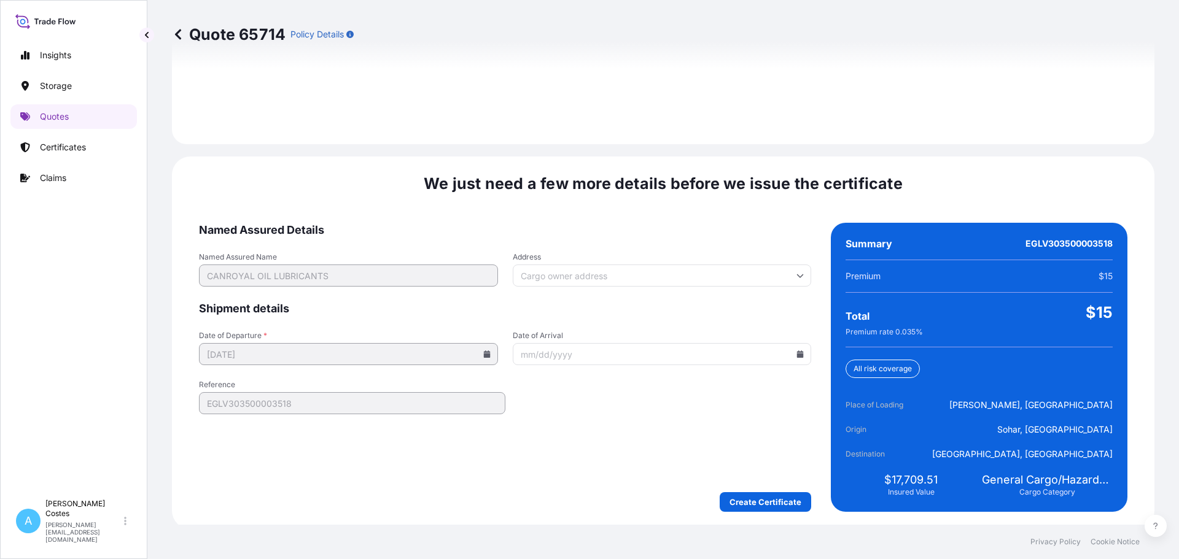
scroll to position [1816, 0]
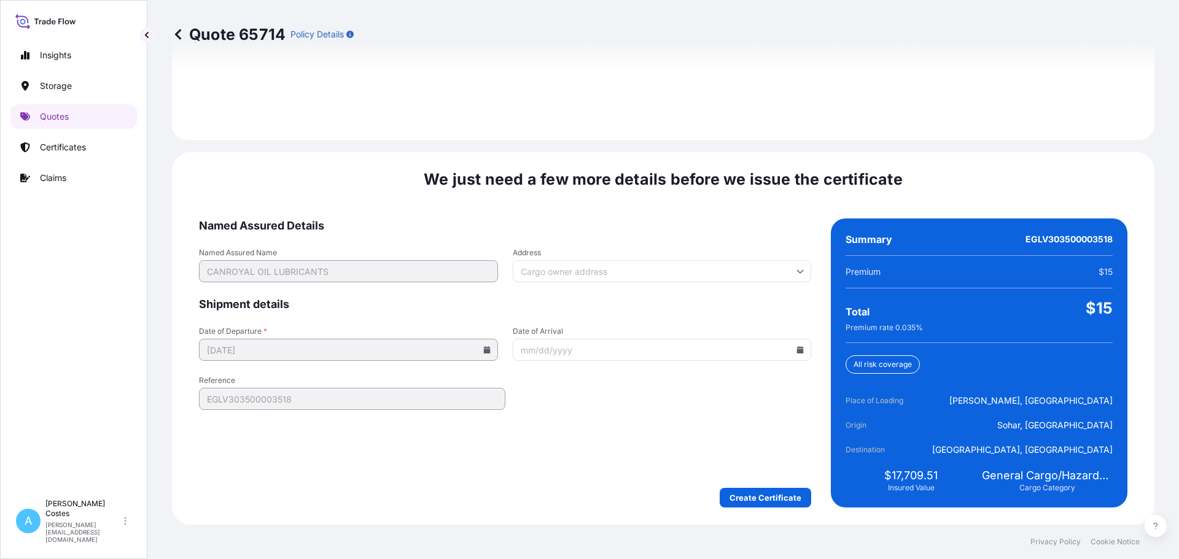
click at [788, 271] on input "Address" at bounding box center [662, 271] width 299 height 22
click at [781, 272] on input "Address" at bounding box center [662, 271] width 299 height 22
click at [584, 228] on span "Named Assured Details" at bounding box center [505, 226] width 612 height 15
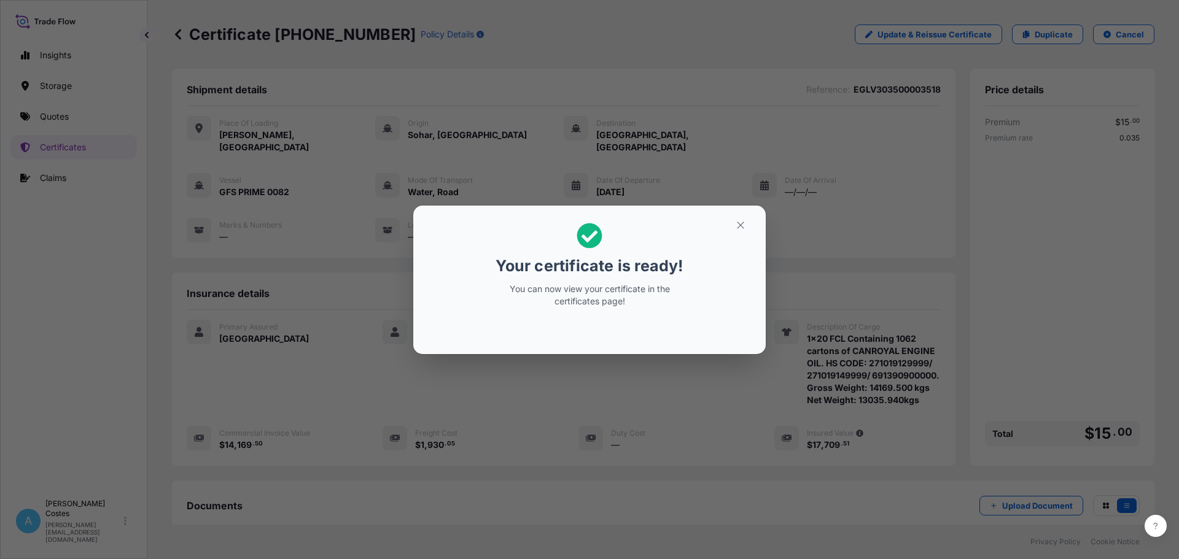
click at [716, 258] on h2 "Your certificate is ready! You can now view your certificate in the certificate…" at bounding box center [589, 264] width 333 height 99
click at [733, 220] on button "button" at bounding box center [740, 225] width 31 height 20
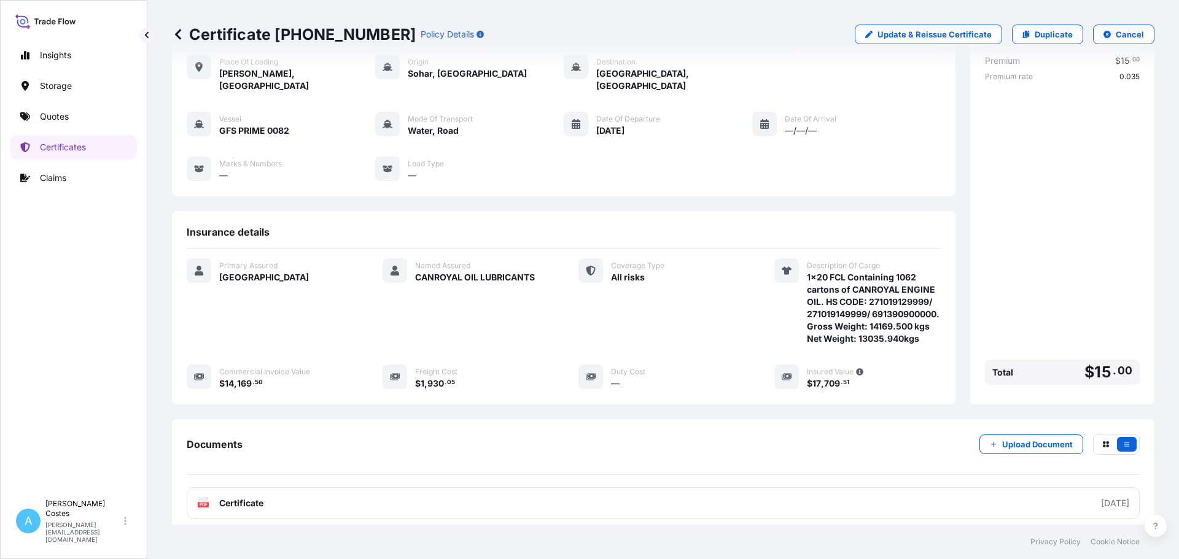
scroll to position [147, 0]
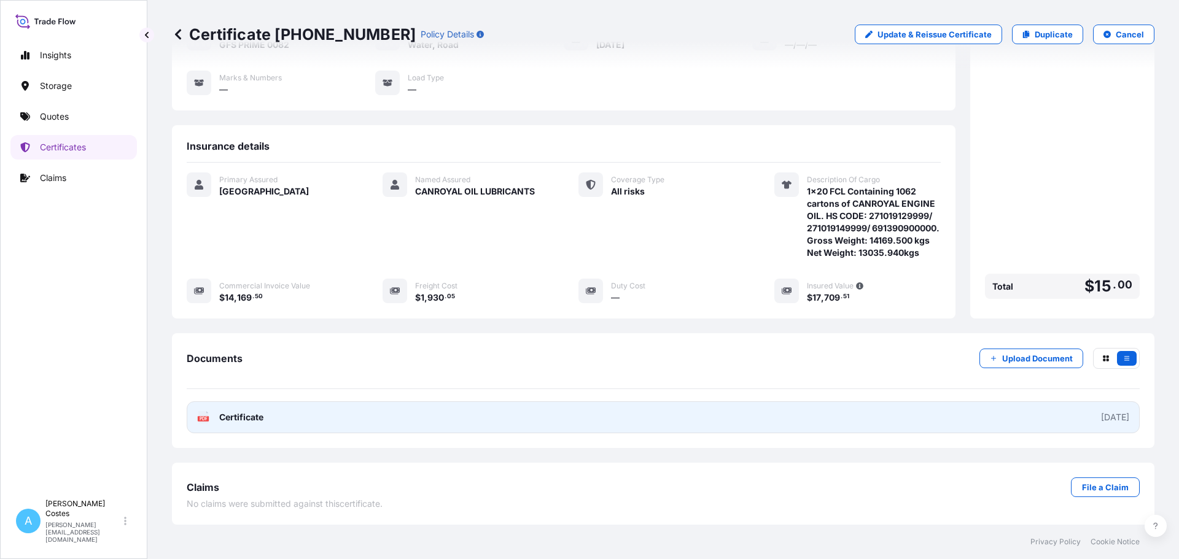
click at [664, 420] on link "PDF Certificate [DATE]" at bounding box center [663, 417] width 953 height 32
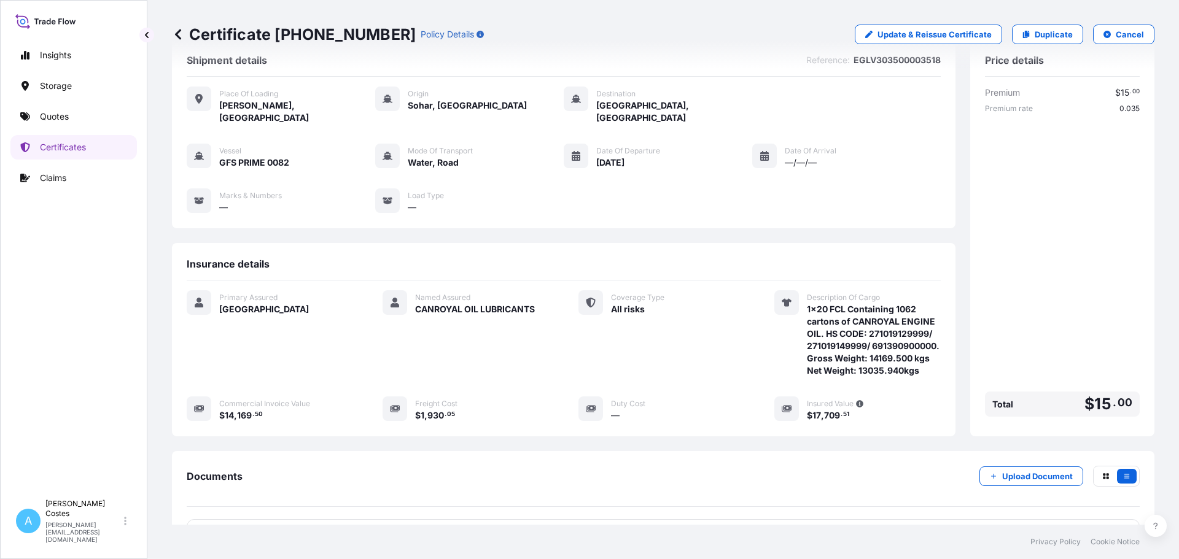
scroll to position [25, 0]
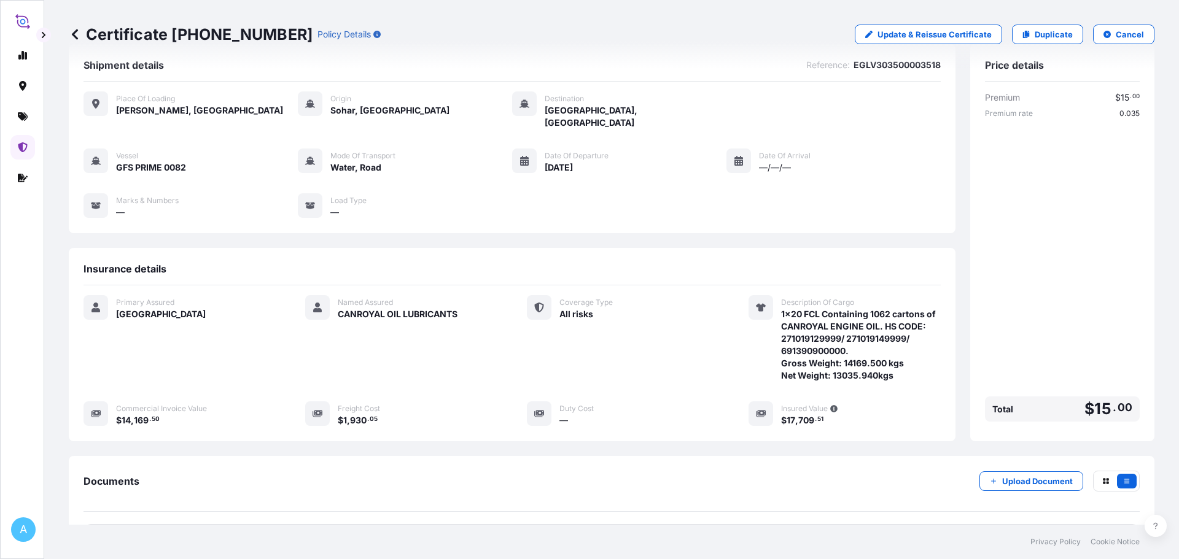
click at [76, 39] on icon at bounding box center [75, 34] width 12 height 12
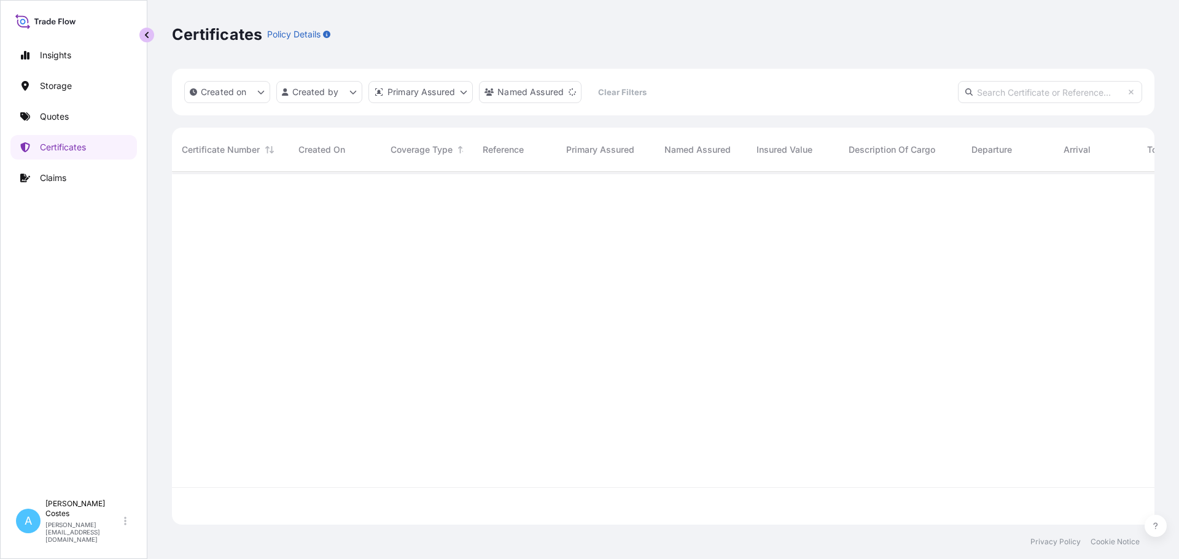
scroll to position [351, 973]
click at [61, 519] on p "[PERSON_NAME]" at bounding box center [83, 509] width 76 height 20
